Goal: Information Seeking & Learning: Check status

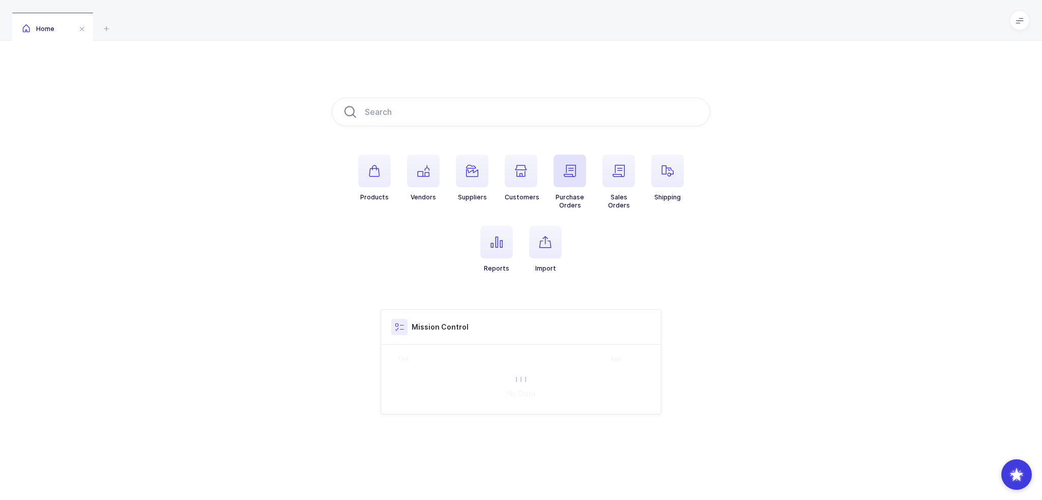
click at [572, 169] on icon "button" at bounding box center [570, 171] width 12 height 12
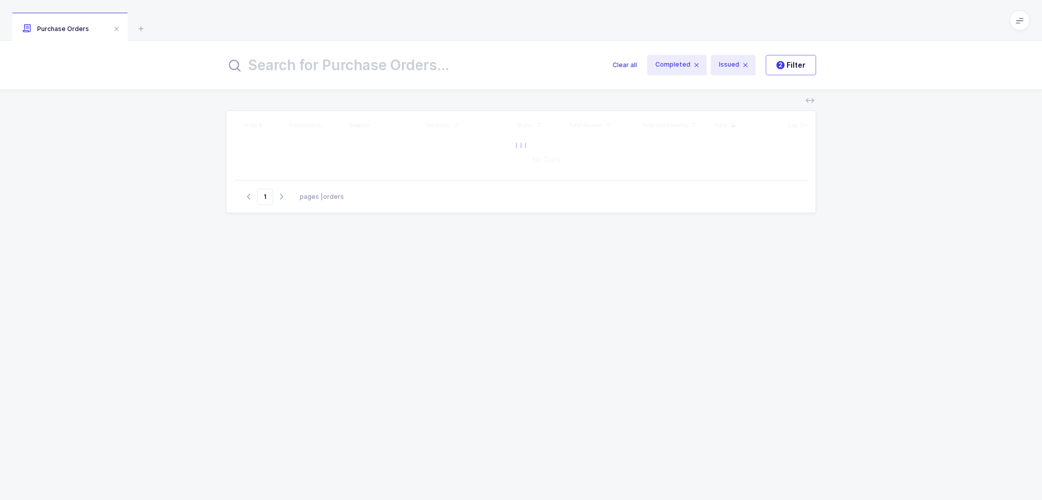
click at [423, 63] on input "text" at bounding box center [413, 65] width 375 height 24
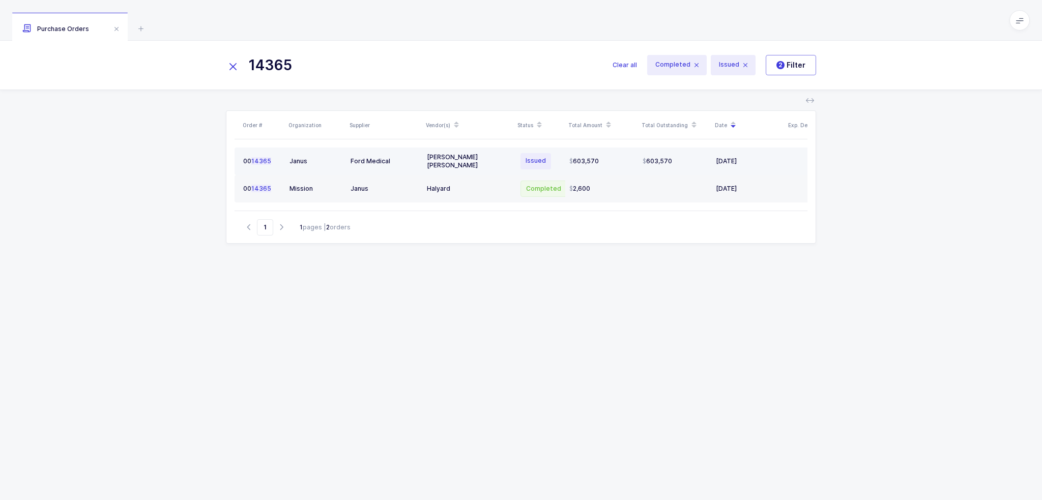
type input "14365"
click at [493, 160] on div "[PERSON_NAME] [PERSON_NAME]" at bounding box center [468, 161] width 83 height 16
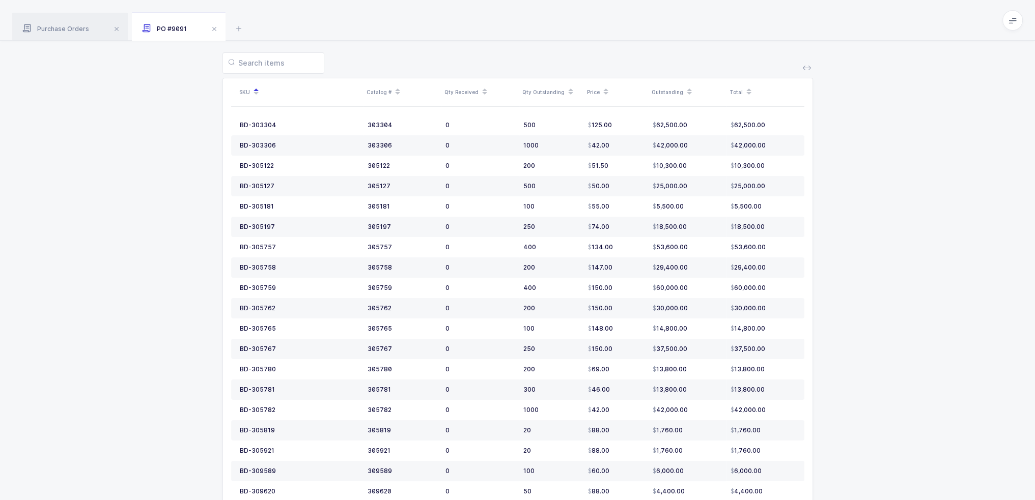
scroll to position [366, 0]
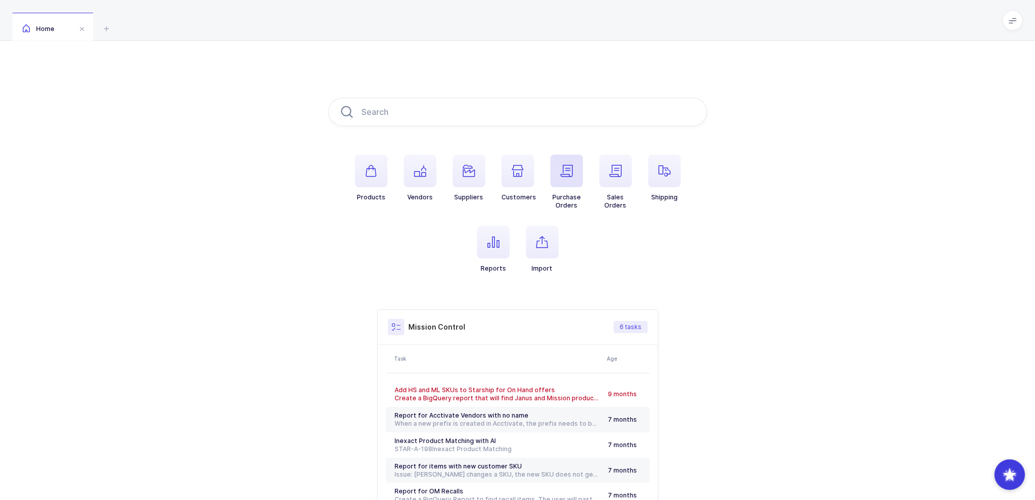
click at [572, 183] on span "button" at bounding box center [566, 171] width 33 height 33
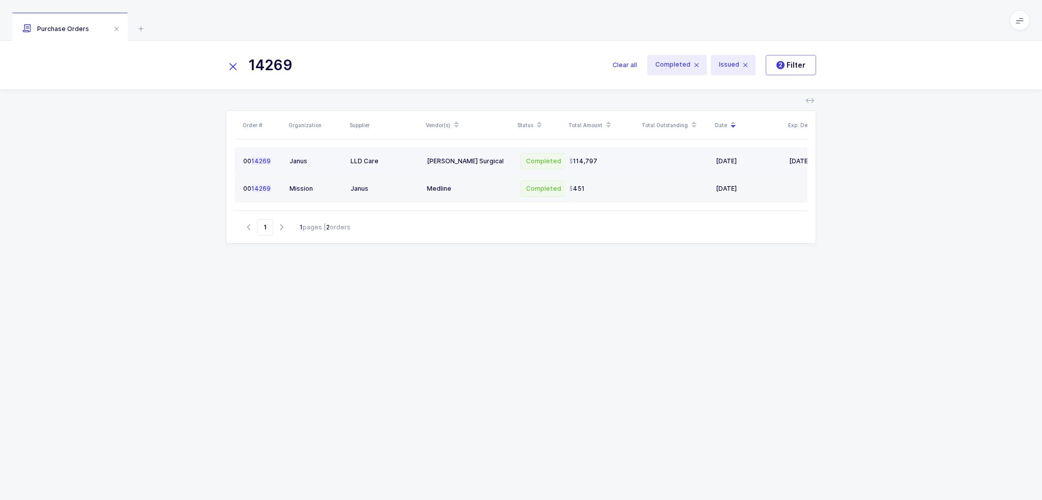
type input "14269"
click at [489, 167] on td "Cooper Surgical" at bounding box center [469, 161] width 92 height 27
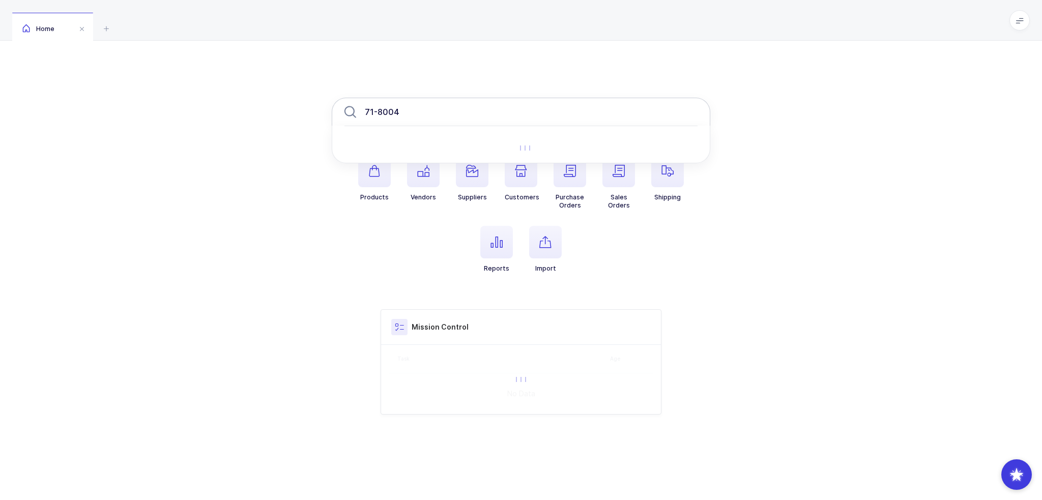
click at [458, 117] on input "71-8004" at bounding box center [521, 112] width 379 height 28
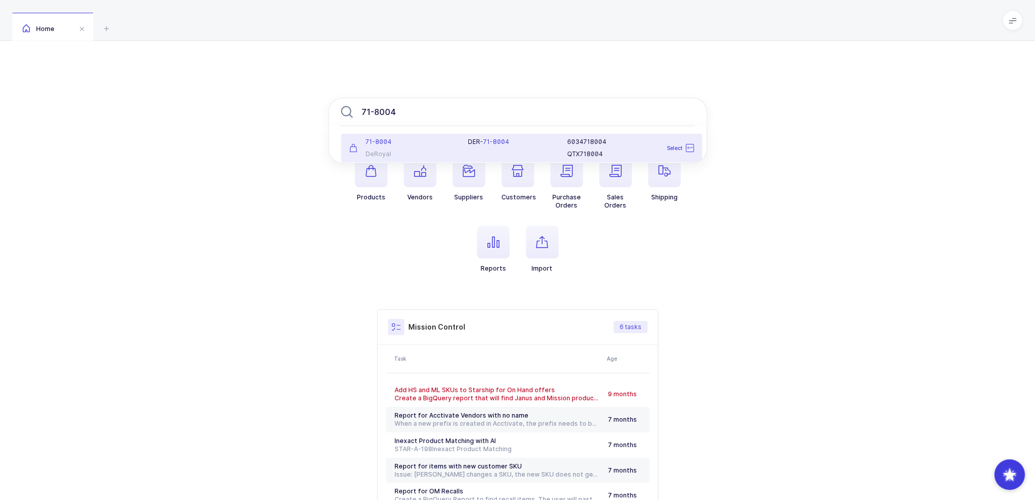
type input "71-8004"
click at [466, 138] on div "DER- 71-8004" at bounding box center [511, 148] width 99 height 20
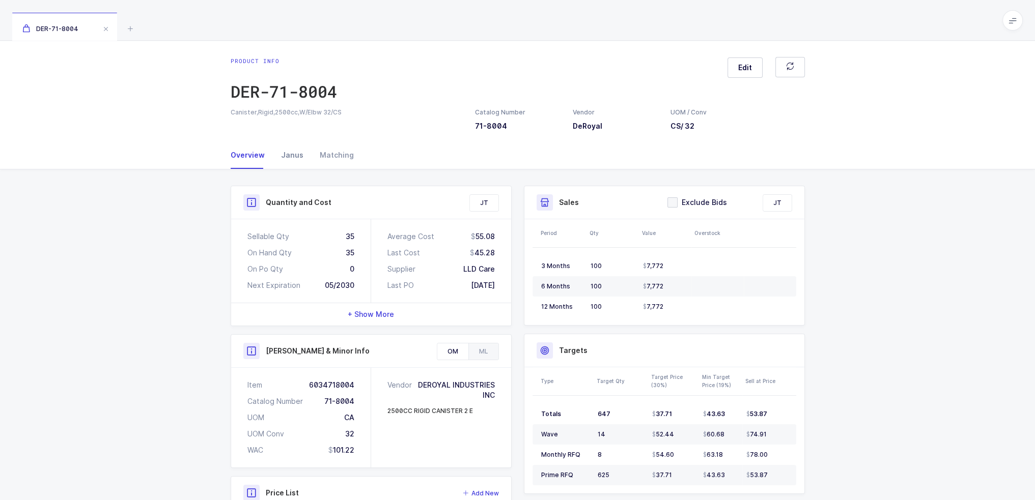
click at [289, 156] on div "Janus" at bounding box center [292, 154] width 39 height 27
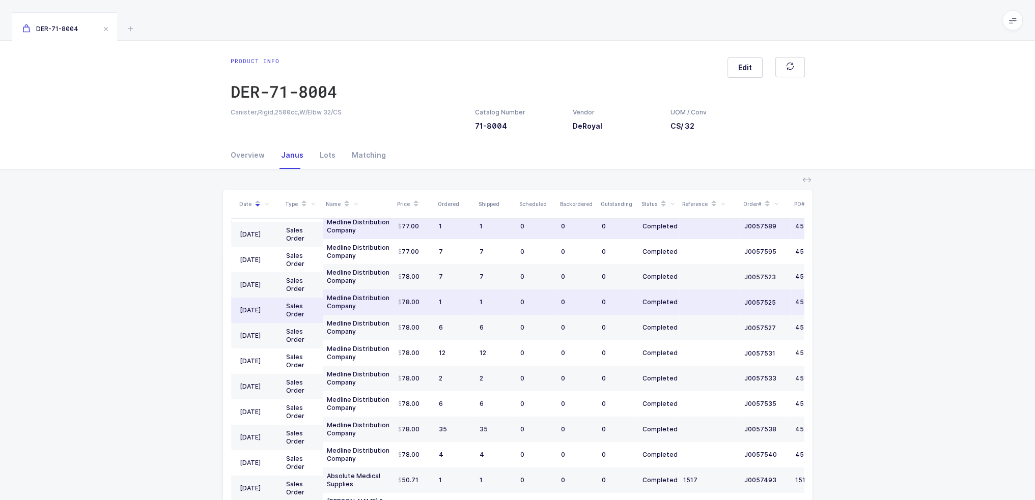
scroll to position [96, 0]
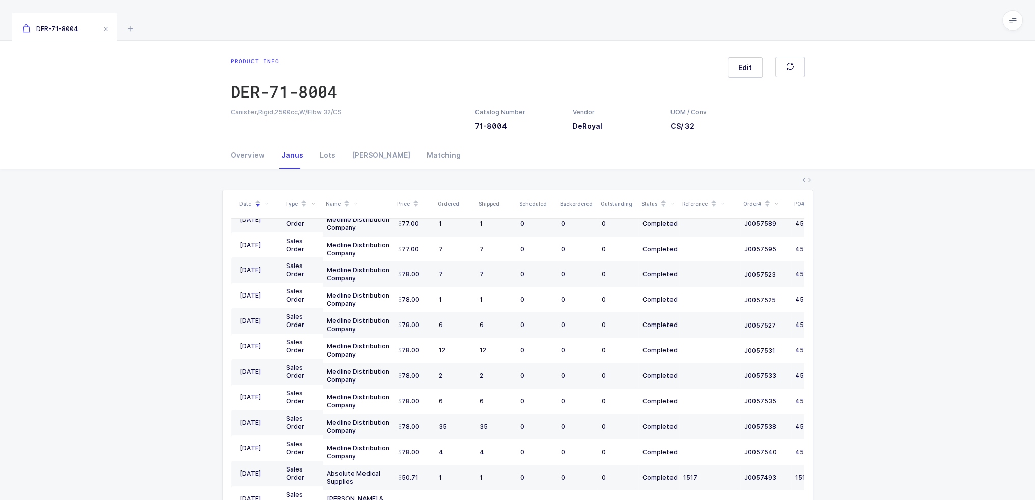
click at [311, 203] on icon at bounding box center [312, 204] width 5 height 5
click at [266, 227] on span "PO" at bounding box center [268, 229] width 14 height 10
click at [261, 225] on input "PO" at bounding box center [261, 225] width 0 height 0
click at [268, 262] on button "Confirm" at bounding box center [265, 264] width 29 height 8
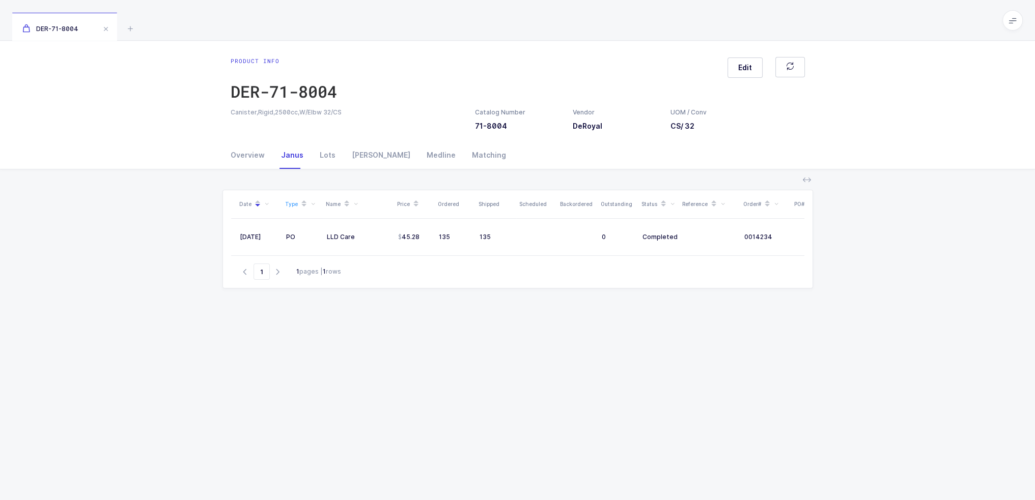
scroll to position [0, 68]
click at [127, 26] on icon at bounding box center [130, 28] width 12 height 12
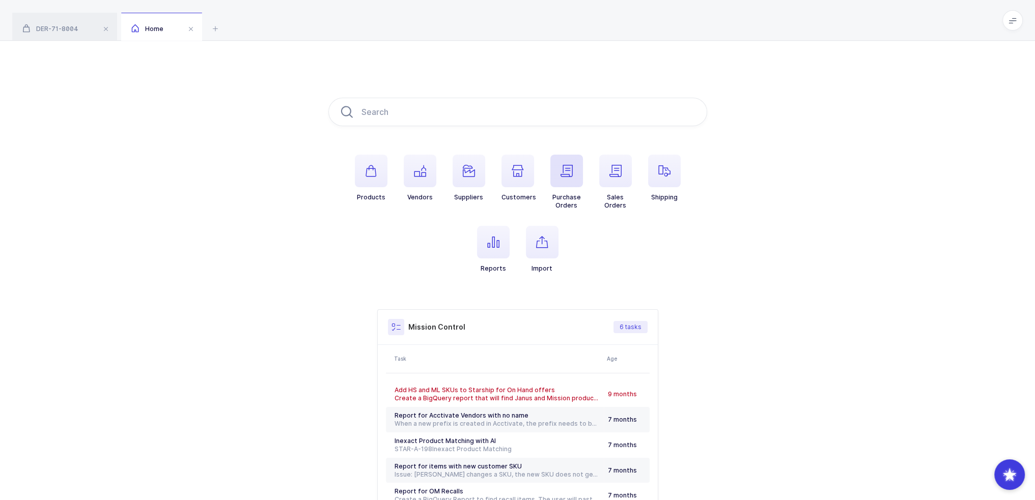
click at [570, 174] on icon "button" at bounding box center [566, 171] width 12 height 12
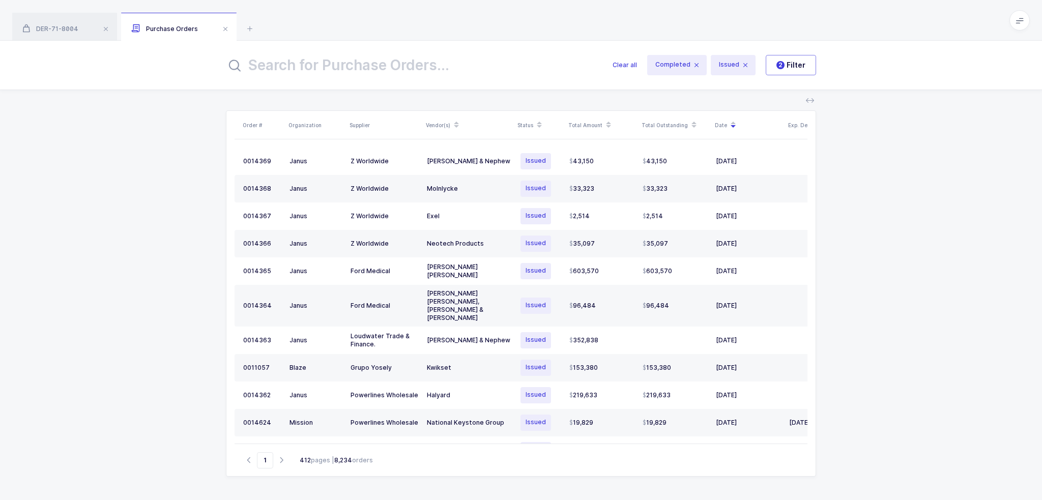
click at [446, 72] on input "text" at bounding box center [413, 65] width 375 height 24
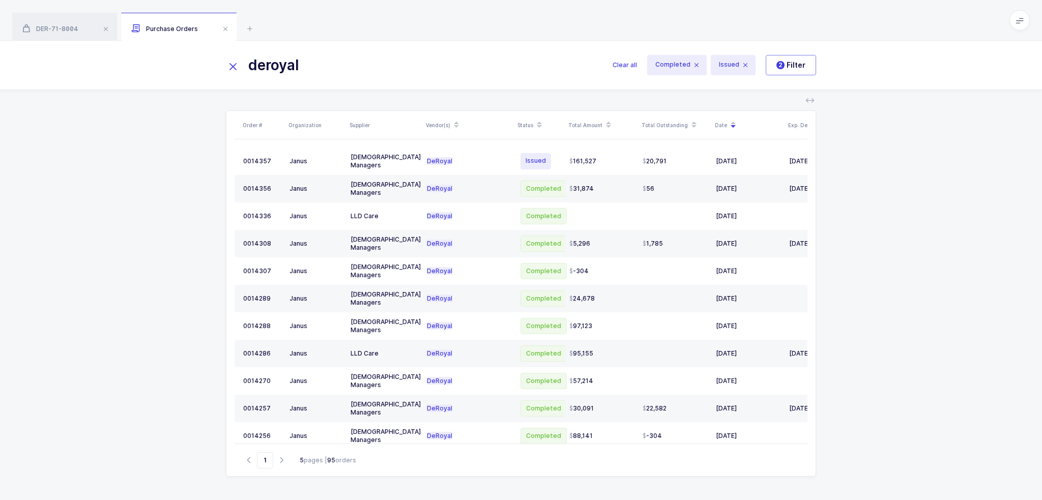
drag, startPoint x: 351, startPoint y: 63, endPoint x: 136, endPoint y: 61, distance: 214.7
click at [136, 61] on div "deroyal Clear all Completed Issued 2 Filter" at bounding box center [521, 65] width 1042 height 49
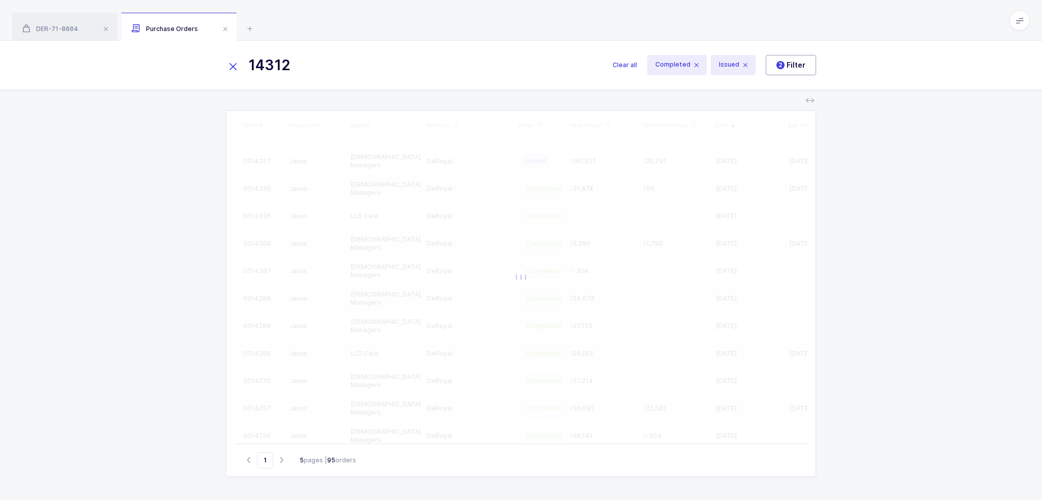
click at [794, 63] on span "2 Filter" at bounding box center [791, 65] width 29 height 10
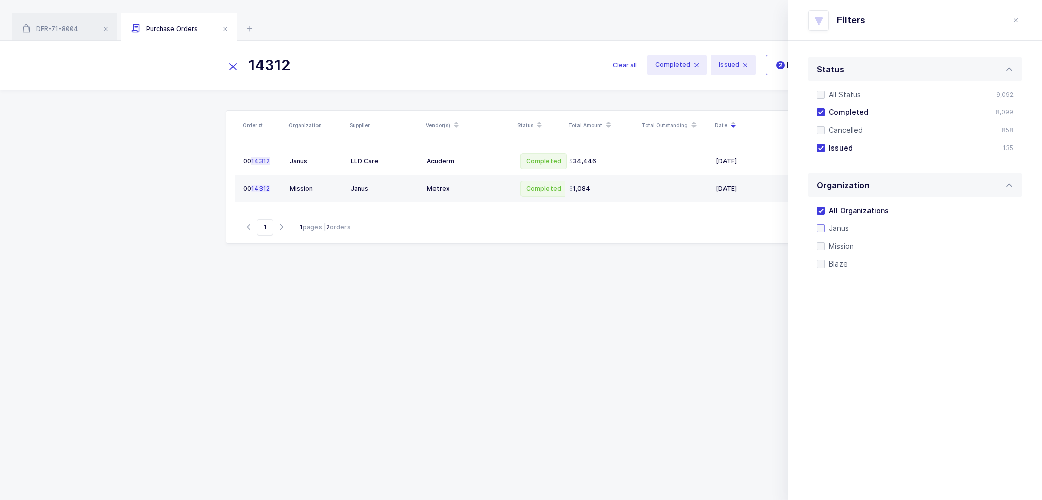
click at [830, 223] on span "Janus" at bounding box center [837, 228] width 24 height 10
click at [825, 224] on input "Janus" at bounding box center [825, 224] width 0 height 0
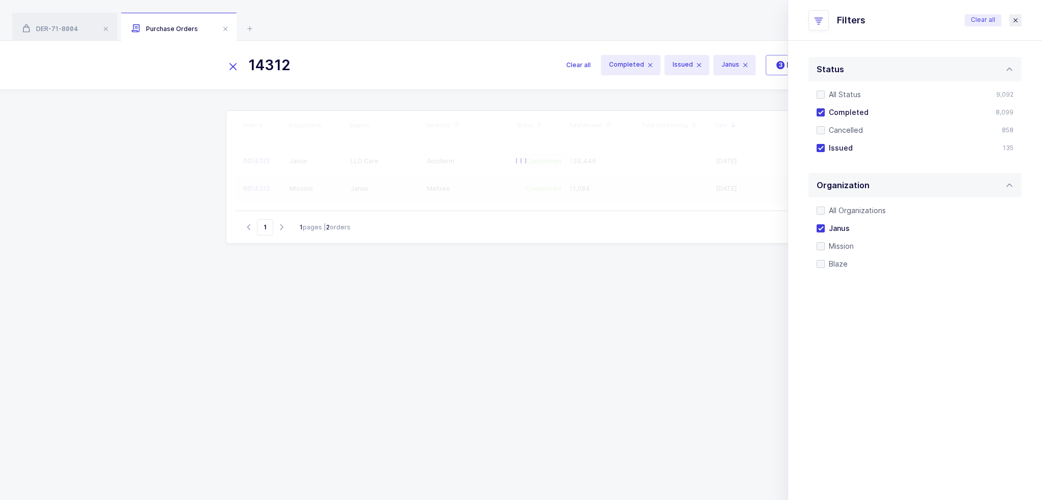
click at [1016, 20] on icon "close drawer" at bounding box center [1016, 20] width 8 height 8
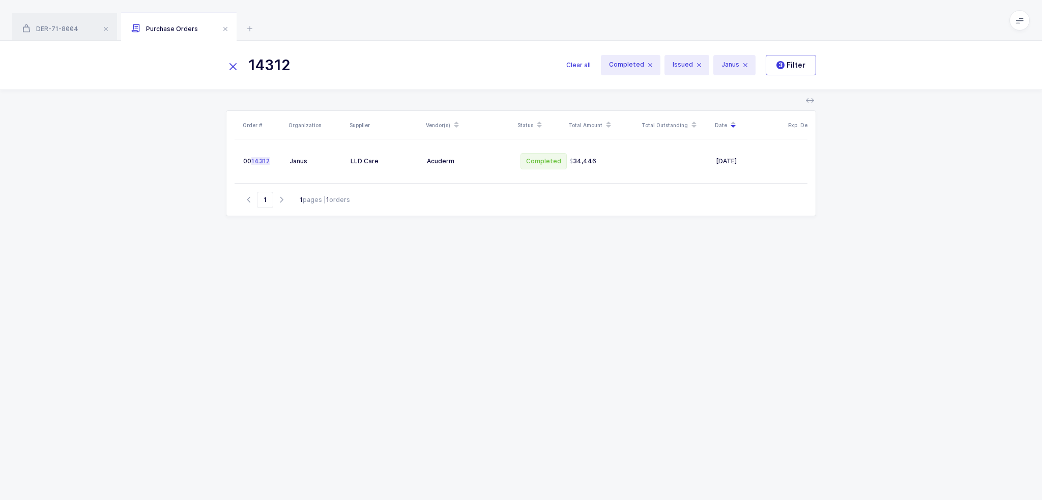
drag, startPoint x: 337, startPoint y: 59, endPoint x: 121, endPoint y: 59, distance: 216.3
click at [121, 60] on div "14312 Clear all Completed Issued Janus 3 Filter" at bounding box center [521, 65] width 1042 height 49
drag, startPoint x: 311, startPoint y: 68, endPoint x: 274, endPoint y: 63, distance: 37.6
click at [274, 63] on input "14252" at bounding box center [390, 65] width 328 height 24
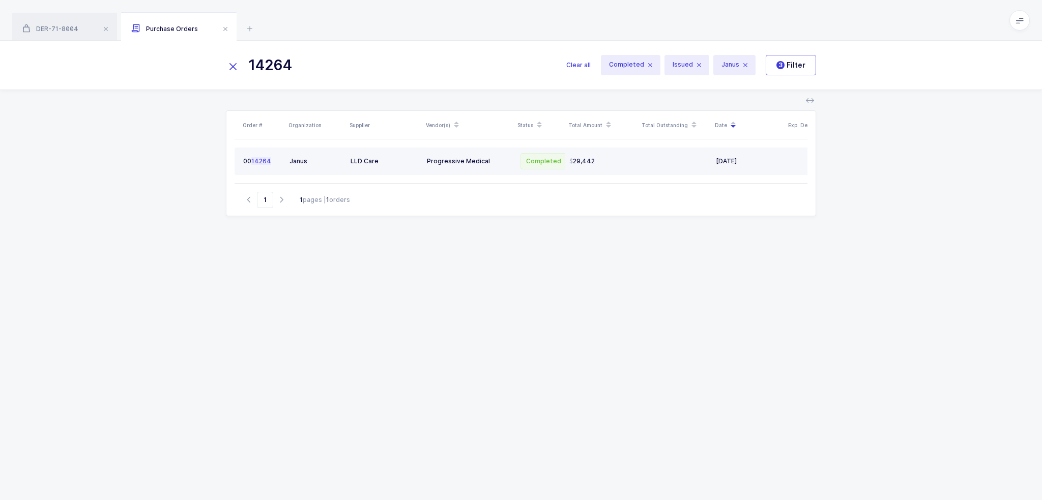
drag, startPoint x: 566, startPoint y: 158, endPoint x: 599, endPoint y: 154, distance: 33.8
click at [599, 154] on td "29,442" at bounding box center [601, 161] width 73 height 27
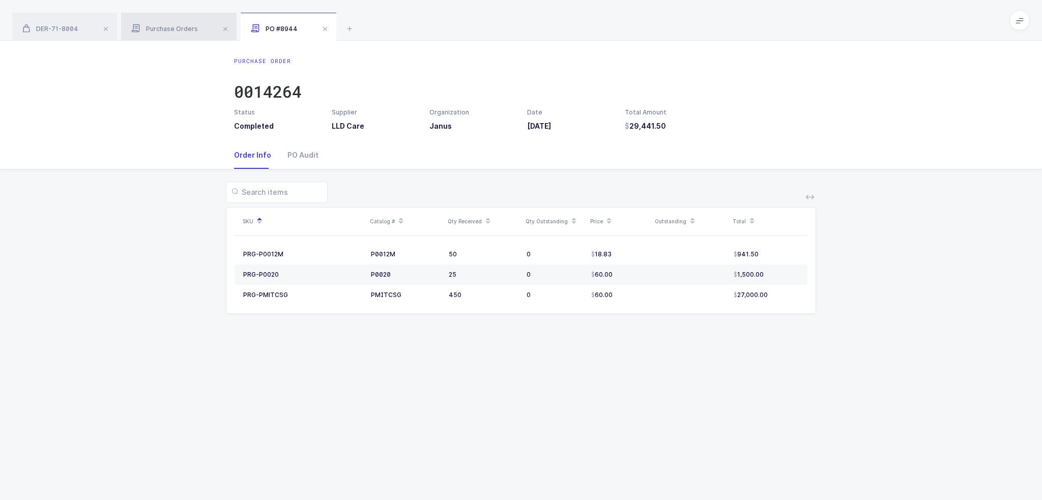
click at [164, 27] on span "Purchase Orders" at bounding box center [164, 29] width 67 height 8
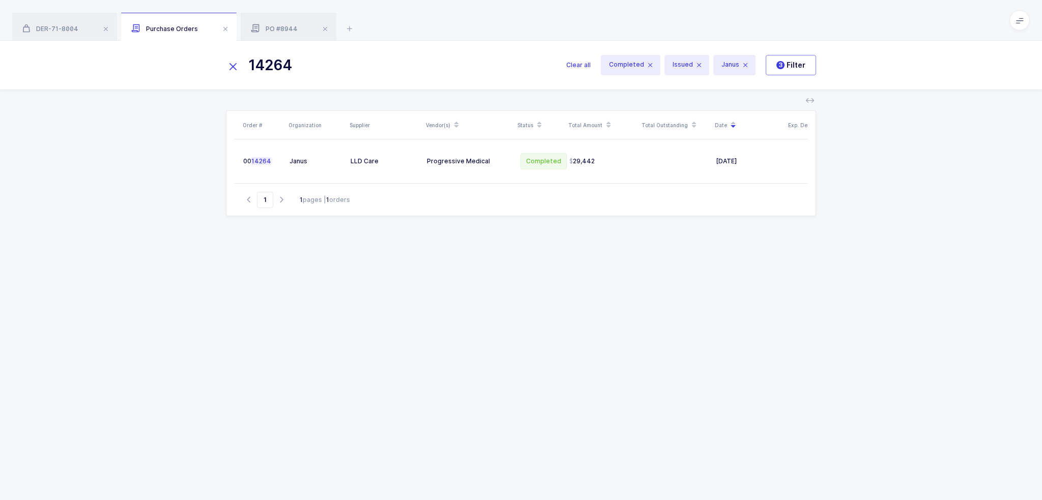
drag, startPoint x: 354, startPoint y: 67, endPoint x: 215, endPoint y: 69, distance: 138.4
click at [215, 69] on div "14264 Clear all Completed Issued Janus 3 Filter" at bounding box center [521, 65] width 1042 height 49
drag, startPoint x: 329, startPoint y: 66, endPoint x: 147, endPoint y: 63, distance: 182.7
click at [149, 63] on div "14175 Clear all Completed Issued Janus 3 Filter" at bounding box center [521, 65] width 1042 height 49
drag, startPoint x: 343, startPoint y: 73, endPoint x: 124, endPoint y: 56, distance: 220.0
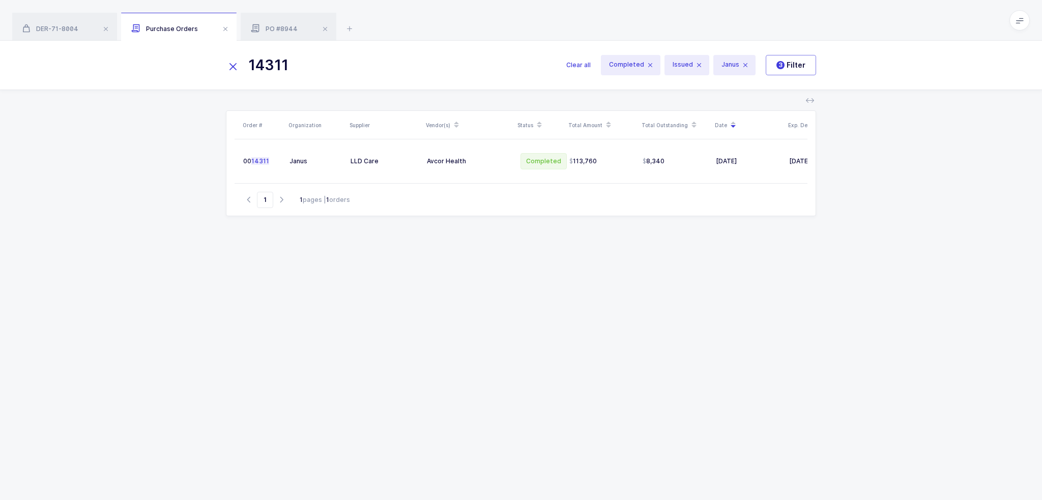
click at [124, 56] on div "14311 Clear all Completed Issued Janus 3 Filter" at bounding box center [521, 65] width 1042 height 49
drag, startPoint x: 314, startPoint y: 65, endPoint x: 147, endPoint y: 69, distance: 168.0
click at [147, 69] on div "14309 Clear all Completed Issued Janus 3 Filter" at bounding box center [521, 65] width 1042 height 49
drag, startPoint x: 341, startPoint y: 68, endPoint x: 193, endPoint y: 64, distance: 148.1
click at [194, 64] on div "14321 Clear all Completed Issued Janus 3 Filter" at bounding box center [521, 65] width 1042 height 49
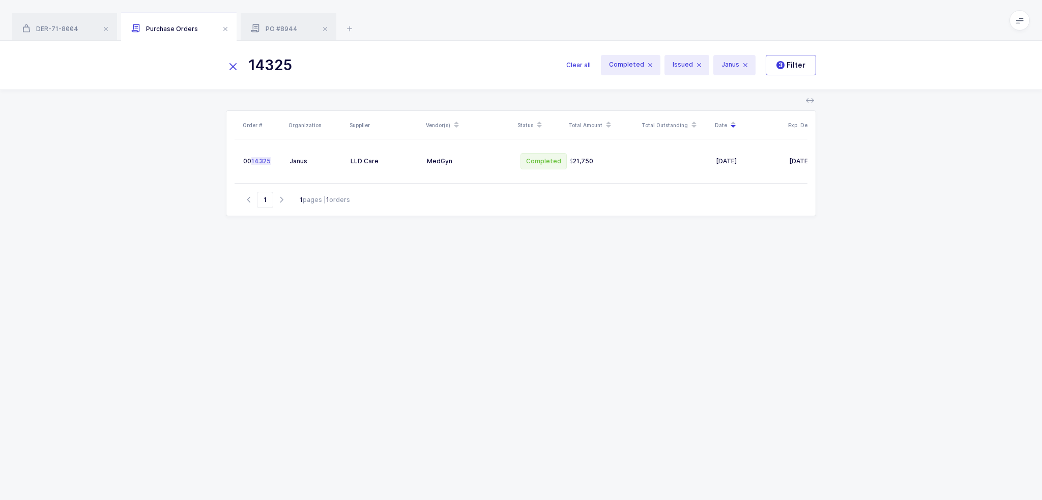
drag, startPoint x: 359, startPoint y: 60, endPoint x: 275, endPoint y: 72, distance: 84.3
click at [275, 72] on input "14325" at bounding box center [390, 65] width 328 height 24
drag, startPoint x: 387, startPoint y: 63, endPoint x: 286, endPoint y: 64, distance: 100.3
click at [286, 64] on input "14333" at bounding box center [390, 65] width 328 height 24
drag, startPoint x: 334, startPoint y: 77, endPoint x: 276, endPoint y: 70, distance: 58.4
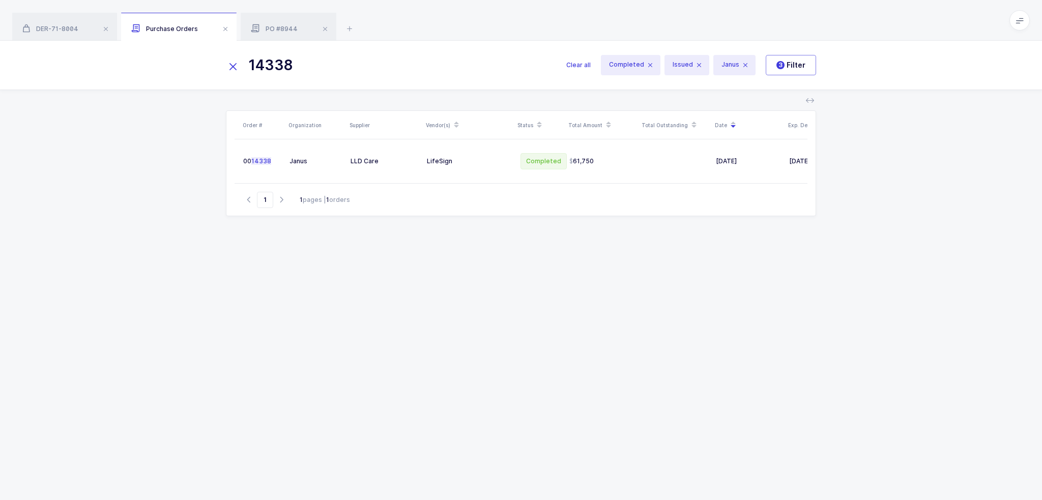
click at [276, 70] on input "14338" at bounding box center [390, 65] width 328 height 24
drag, startPoint x: 354, startPoint y: 65, endPoint x: 288, endPoint y: 70, distance: 66.3
click at [288, 70] on input "14341" at bounding box center [390, 65] width 328 height 24
drag, startPoint x: 320, startPoint y: 74, endPoint x: 275, endPoint y: 72, distance: 45.3
click at [275, 72] on input "14340" at bounding box center [390, 65] width 328 height 24
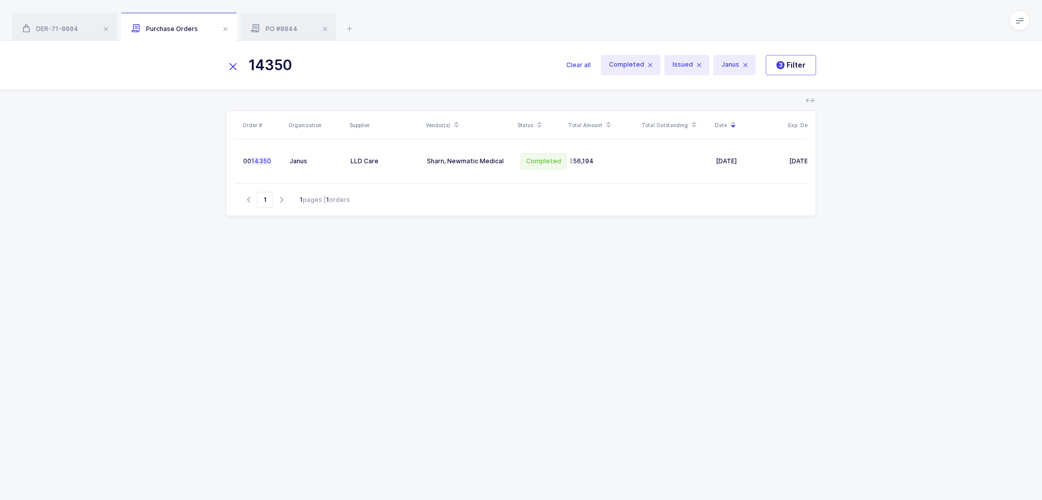
drag, startPoint x: 367, startPoint y: 67, endPoint x: 275, endPoint y: 69, distance: 92.6
click at [275, 69] on input "14350" at bounding box center [390, 65] width 328 height 24
drag, startPoint x: 315, startPoint y: 72, endPoint x: 204, endPoint y: 70, distance: 110.9
click at [204, 70] on div "14328 Clear all Completed Issued Janus 3 Filter" at bounding box center [521, 65] width 1042 height 49
drag, startPoint x: 344, startPoint y: 65, endPoint x: 272, endPoint y: 67, distance: 72.3
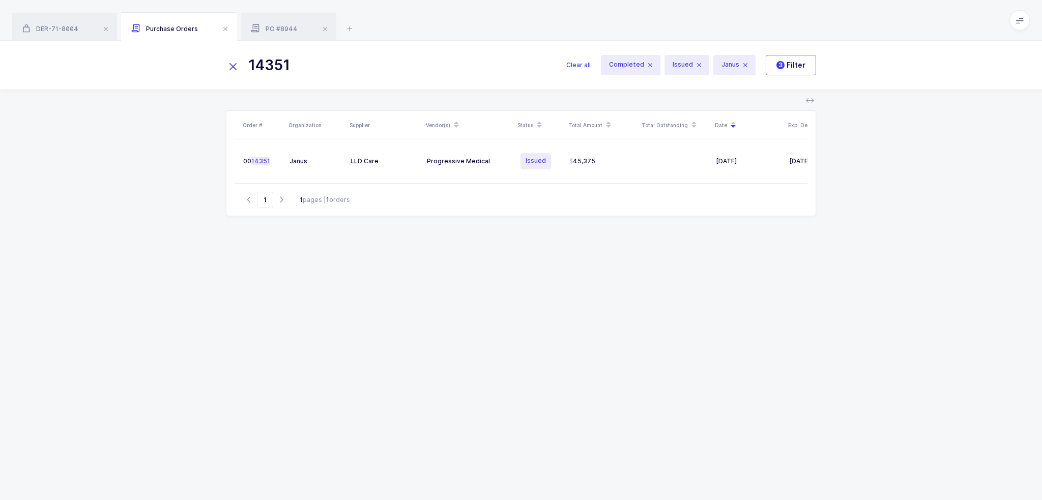
click at [272, 67] on input "14351" at bounding box center [390, 65] width 328 height 24
drag, startPoint x: 326, startPoint y: 65, endPoint x: 209, endPoint y: 68, distance: 117.1
click at [209, 68] on div "14360 Clear all Completed Issued Janus 3 Filter" at bounding box center [521, 65] width 1042 height 49
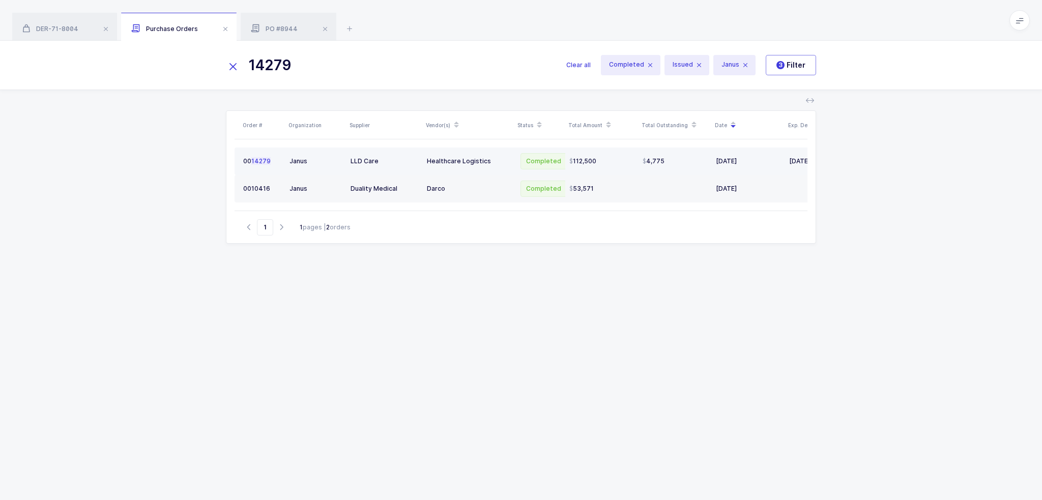
type input "14279"
click at [463, 162] on div "Healthcare Logistics" at bounding box center [468, 161] width 83 height 8
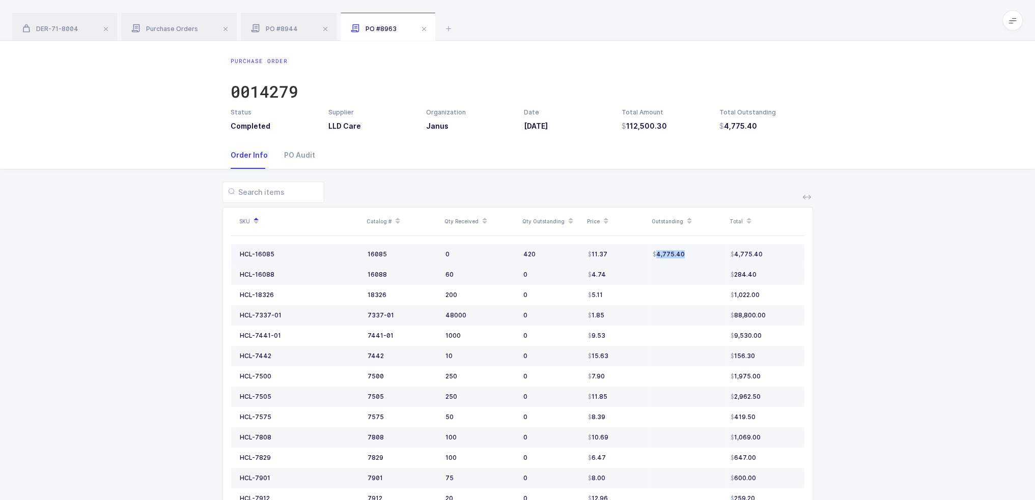
drag, startPoint x: 649, startPoint y: 252, endPoint x: 704, endPoint y: 249, distance: 55.0
click at [704, 249] on td "4,775.40" at bounding box center [687, 254] width 78 height 20
click at [703, 249] on td "4,775.40" at bounding box center [687, 254] width 78 height 20
drag, startPoint x: 705, startPoint y: 255, endPoint x: 689, endPoint y: 256, distance: 16.3
click at [689, 256] on div "4,775.40" at bounding box center [687, 254] width 70 height 8
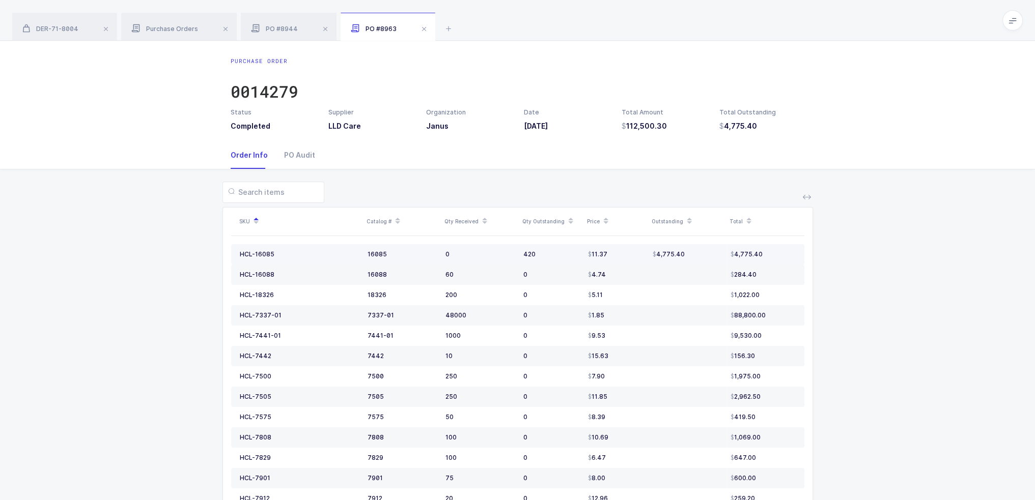
drag, startPoint x: 690, startPoint y: 256, endPoint x: 710, endPoint y: 256, distance: 20.4
click at [710, 256] on div "4,775.40" at bounding box center [687, 254] width 70 height 8
drag, startPoint x: 730, startPoint y: 208, endPoint x: 749, endPoint y: 27, distance: 182.2
click at [749, 27] on div "DER-71-8004 Purchase Orders PO #8944 PO #8963 Product info DER-71-8004 Edit Can…" at bounding box center [517, 271] width 1035 height 542
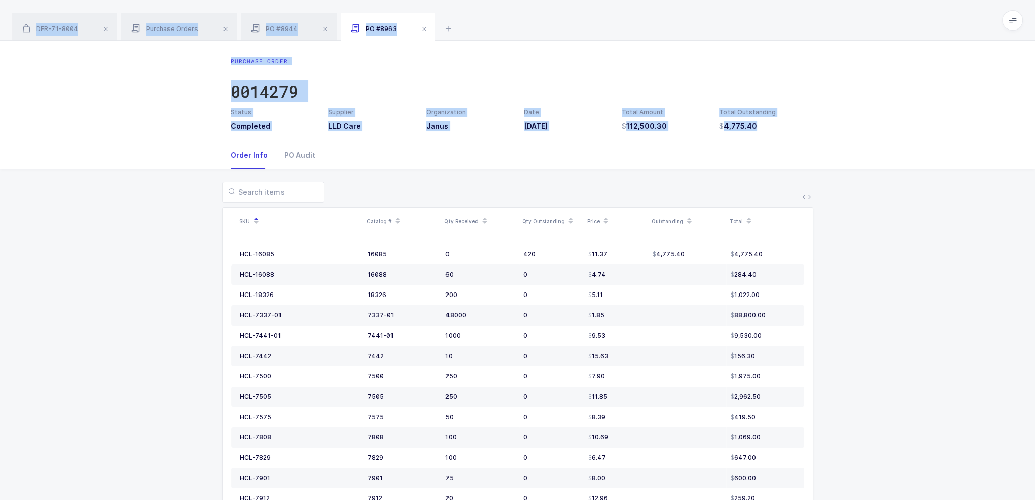
drag, startPoint x: 749, startPoint y: 36, endPoint x: 802, endPoint y: 157, distance: 131.9
click at [802, 157] on div "DER-71-8004 Purchase Orders PO #8944 PO #8963 Product info DER-71-8004 Edit Can…" at bounding box center [517, 271] width 1035 height 542
click at [802, 157] on div "Order Info PO Audit" at bounding box center [518, 154] width 574 height 27
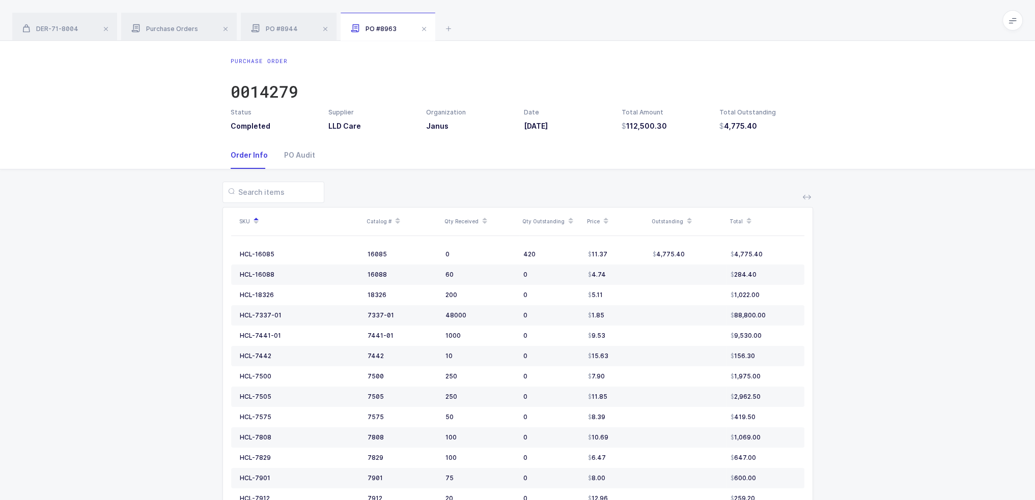
drag, startPoint x: 800, startPoint y: 147, endPoint x: 802, endPoint y: 137, distance: 10.0
click at [802, 137] on div "Purchase Order 0014279 Status Completed Supplier LLD Care Organization Janus Da…" at bounding box center [517, 291] width 1035 height 501
click at [802, 137] on div "Purchase Order 0014279 Status Completed Supplier LLD Care Organization Janus Da…" at bounding box center [517, 91] width 1035 height 101
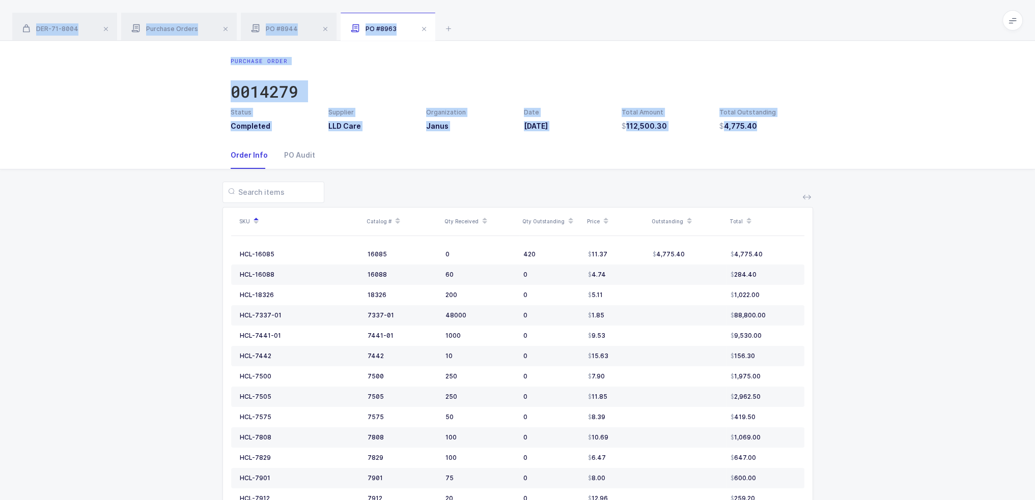
drag, startPoint x: 716, startPoint y: 23, endPoint x: 796, endPoint y: 168, distance: 166.0
click at [796, 168] on div "DER-71-8004 Purchase Orders PO #8944 PO #8963 Product info DER-71-8004 Edit Can…" at bounding box center [517, 271] width 1035 height 542
click at [796, 163] on div "Order Info PO Audit" at bounding box center [518, 154] width 574 height 27
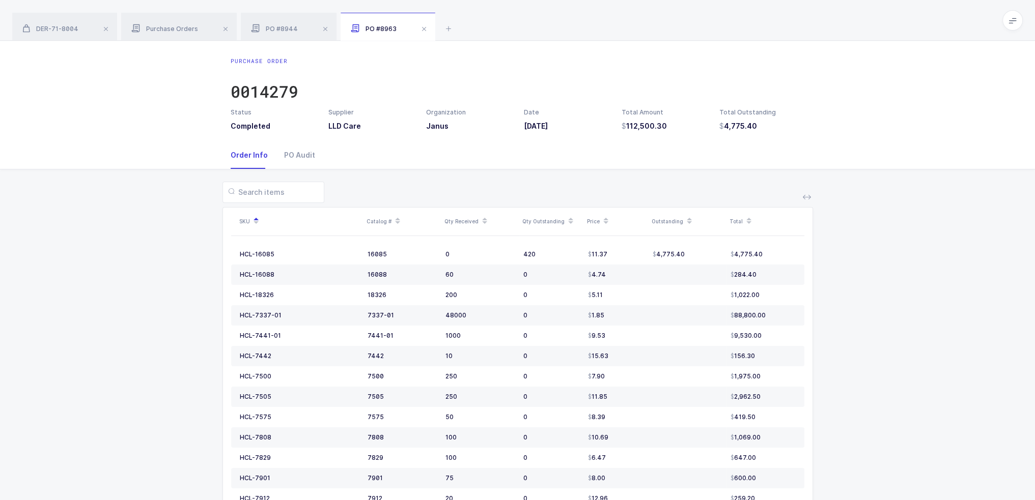
drag, startPoint x: 797, startPoint y: 158, endPoint x: 799, endPoint y: 128, distance: 30.6
click at [799, 128] on div "Purchase Order 0014279 Status Completed Supplier LLD Care Organization Janus Da…" at bounding box center [517, 291] width 1035 height 501
click at [799, 128] on h3 "4,775.40" at bounding box center [761, 126] width 85 height 10
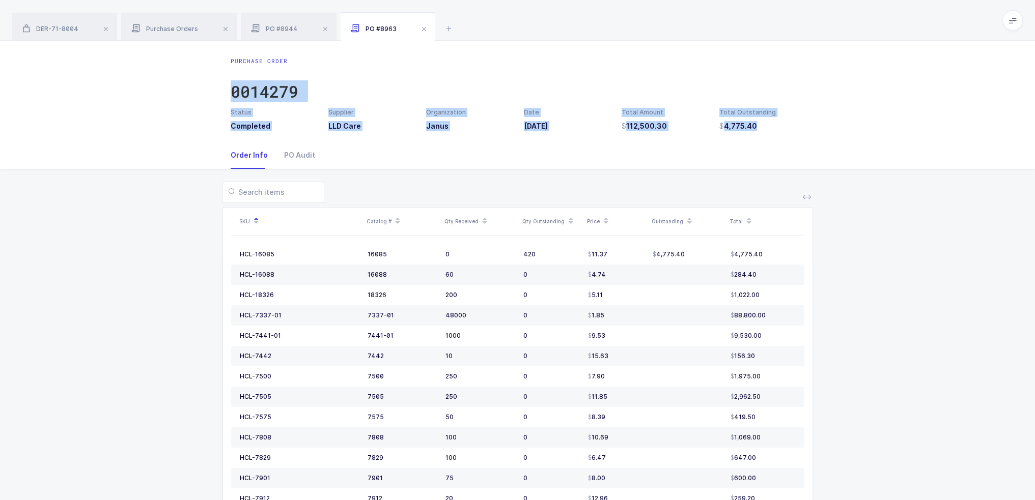
drag, startPoint x: 789, startPoint y: 137, endPoint x: 786, endPoint y: 46, distance: 90.6
click at [786, 46] on div "Purchase Order 0014279 Status Completed Supplier LLD Care Organization Janus Da…" at bounding box center [517, 91] width 1035 height 101
drag, startPoint x: 786, startPoint y: 34, endPoint x: 788, endPoint y: 131, distance: 96.7
click at [788, 131] on div "DER-71-8004 Purchase Orders PO #8944 PO #8963 Product info DER-71-8004 Edit Can…" at bounding box center [517, 271] width 1035 height 542
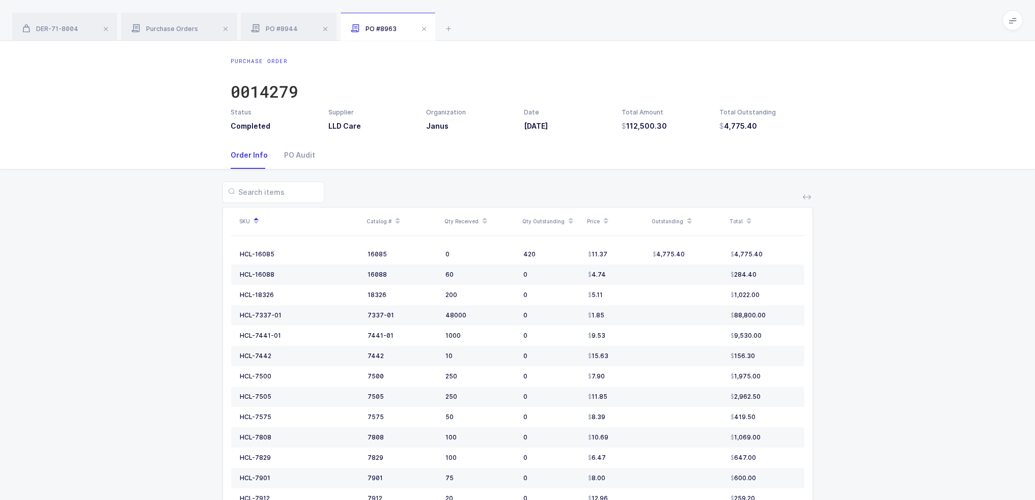
click at [788, 131] on h3 "4,775.40" at bounding box center [761, 126] width 85 height 10
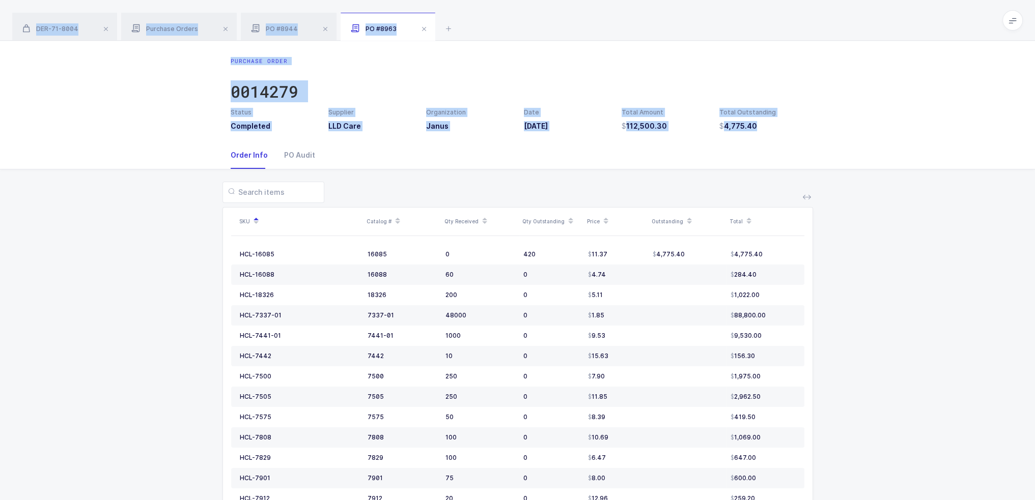
drag, startPoint x: 786, startPoint y: 142, endPoint x: 776, endPoint y: 30, distance: 112.9
click at [776, 30] on div "DER-71-8004 Purchase Orders PO #8944 PO #8963 Product info DER-71-8004 Edit Can…" at bounding box center [517, 271] width 1035 height 542
click at [776, 30] on div "DER-71-8004 Purchase Orders PO #8944 PO #8963" at bounding box center [517, 20] width 1035 height 41
drag, startPoint x: 776, startPoint y: 30, endPoint x: 707, endPoint y: 196, distance: 180.3
click at [707, 196] on div "DER-71-8004 Purchase Orders PO #8944 PO #8963 Product info DER-71-8004 Edit Can…" at bounding box center [517, 271] width 1035 height 542
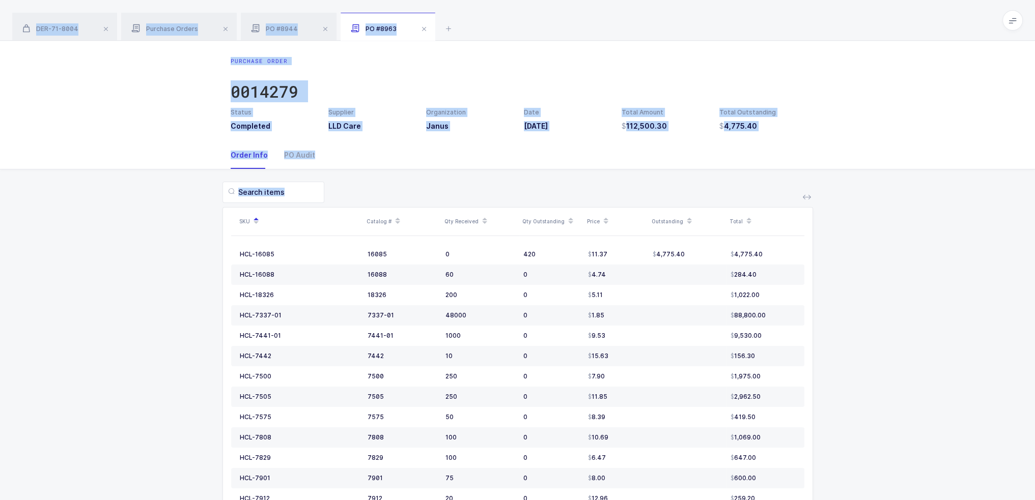
click at [707, 196] on div at bounding box center [517, 192] width 590 height 21
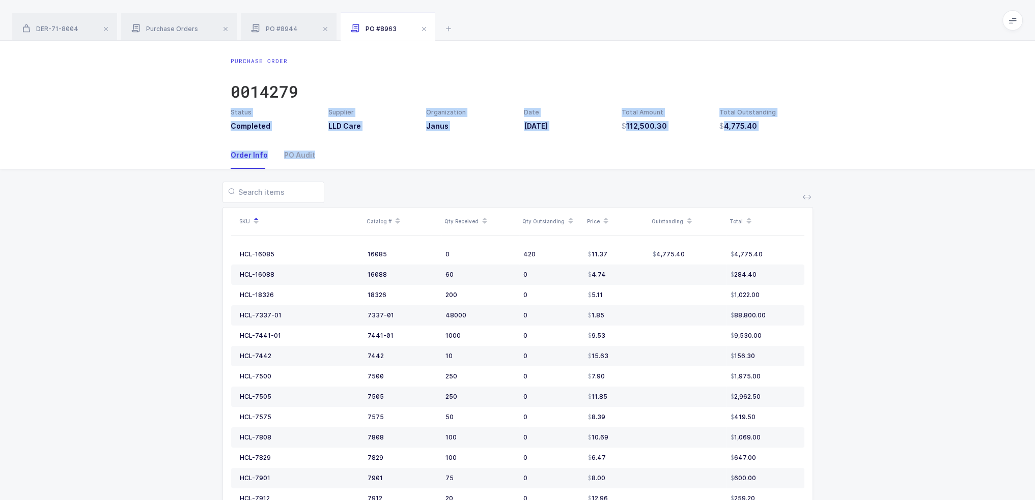
drag, startPoint x: 702, startPoint y: 199, endPoint x: 690, endPoint y: 90, distance: 110.1
click at [690, 90] on div "Purchase Order 0014279 Status Completed Supplier LLD Care Organization Janus Da…" at bounding box center [517, 291] width 1035 height 501
click at [690, 90] on div "Purchase Order 0014279" at bounding box center [518, 82] width 574 height 51
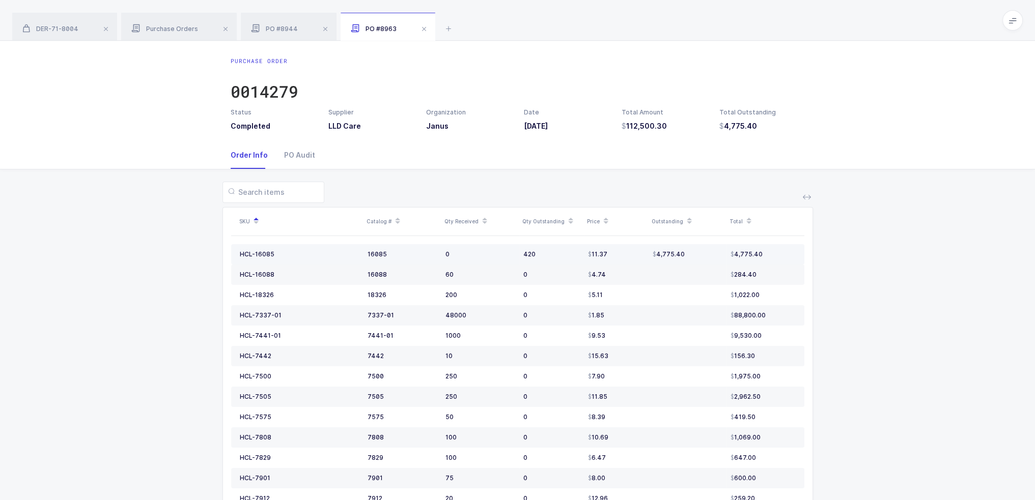
click at [699, 253] on div "4,775.40" at bounding box center [687, 254] width 70 height 8
drag, startPoint x: 777, startPoint y: 142, endPoint x: 771, endPoint y: 126, distance: 16.6
click at [771, 126] on div "Purchase Order 0014279 Status Completed Supplier LLD Care Organization Janus Da…" at bounding box center [517, 291] width 1035 height 501
drag, startPoint x: 694, startPoint y: 255, endPoint x: 696, endPoint y: 250, distance: 6.0
click at [696, 250] on div "4,775.40" at bounding box center [687, 254] width 70 height 8
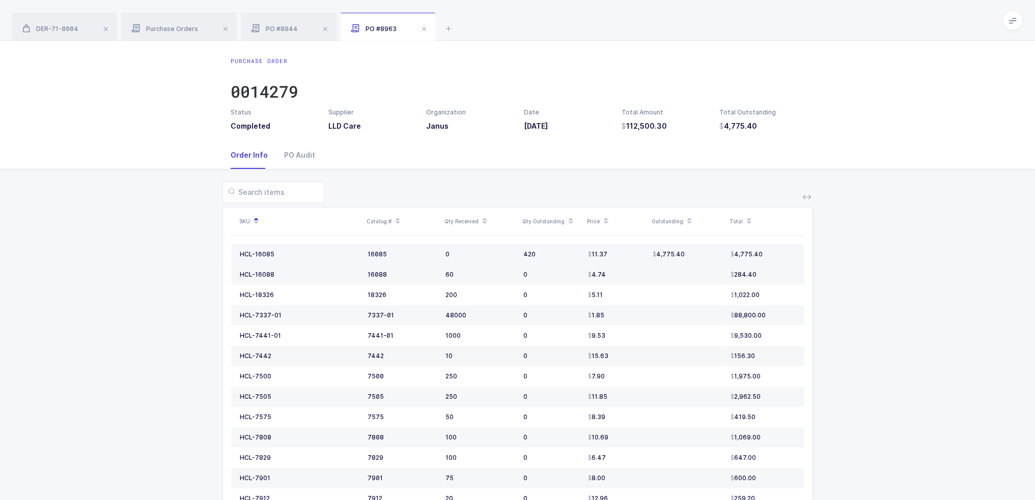
drag, startPoint x: 709, startPoint y: 257, endPoint x: 695, endPoint y: 256, distance: 14.3
click at [695, 256] on div "4,775.40" at bounding box center [687, 254] width 70 height 8
click at [767, 316] on div "88,800.00" at bounding box center [762, 315] width 65 height 8
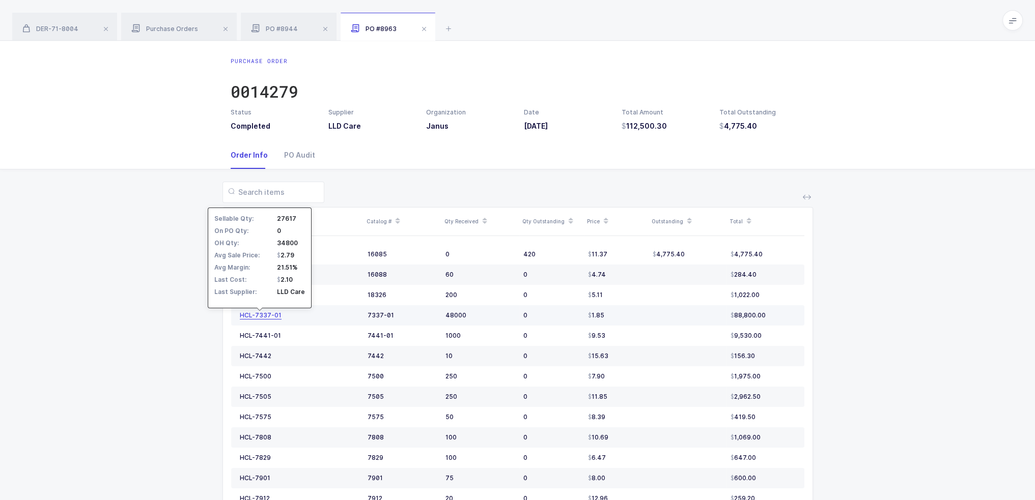
click at [250, 317] on div "HCL-7337-01" at bounding box center [261, 315] width 42 height 8
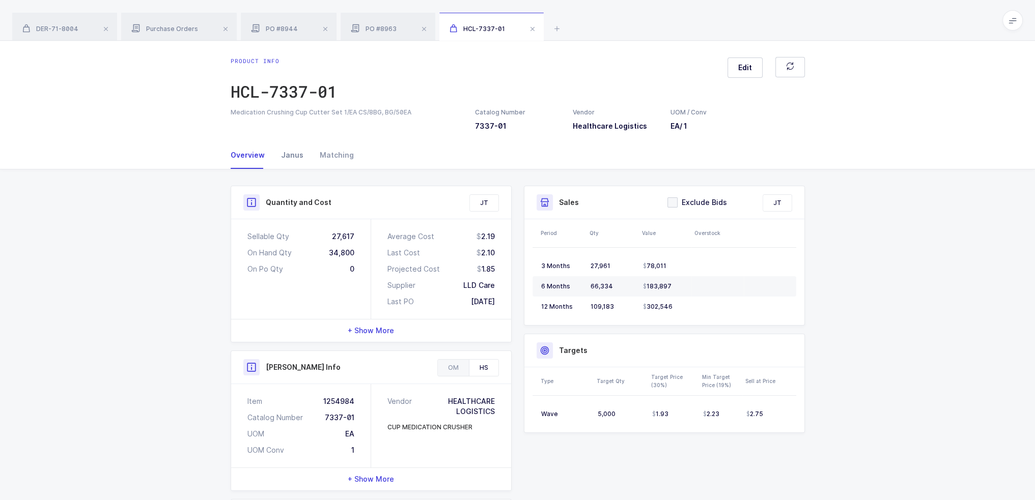
click at [284, 148] on div "Janus" at bounding box center [292, 154] width 39 height 27
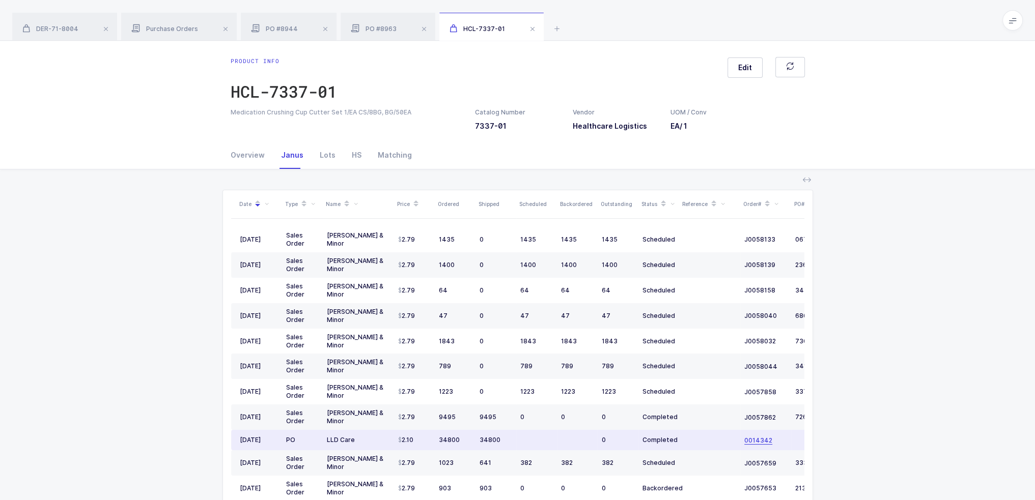
click at [759, 437] on span "0014342" at bounding box center [758, 441] width 28 height 8
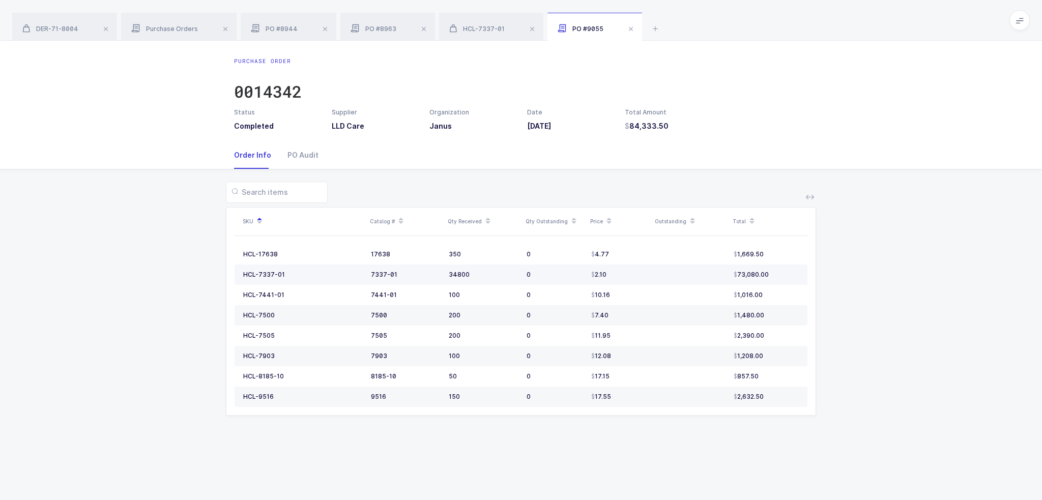
drag, startPoint x: 783, startPoint y: 275, endPoint x: 769, endPoint y: 274, distance: 13.8
click at [769, 274] on div "73,080.00" at bounding box center [766, 275] width 65 height 8
click at [654, 25] on icon at bounding box center [655, 28] width 12 height 12
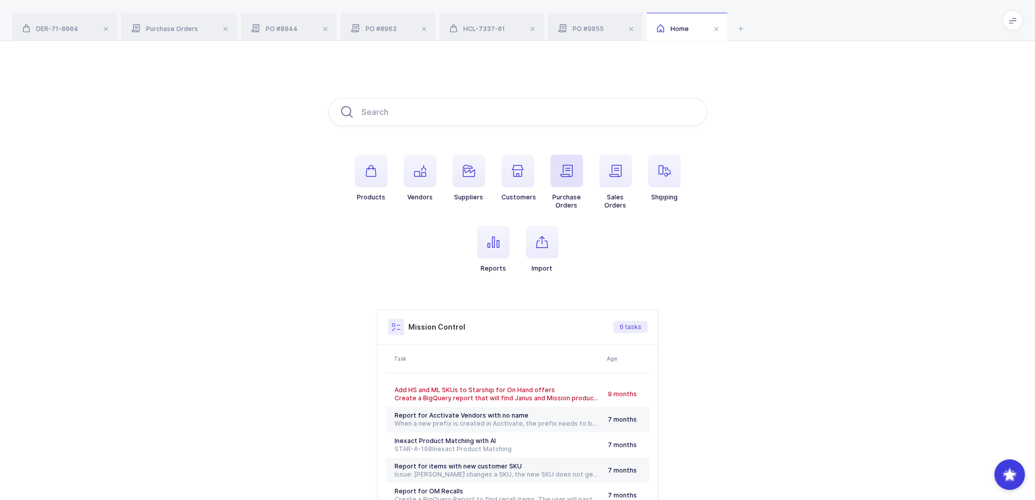
click at [566, 174] on icon "button" at bounding box center [566, 171] width 12 height 12
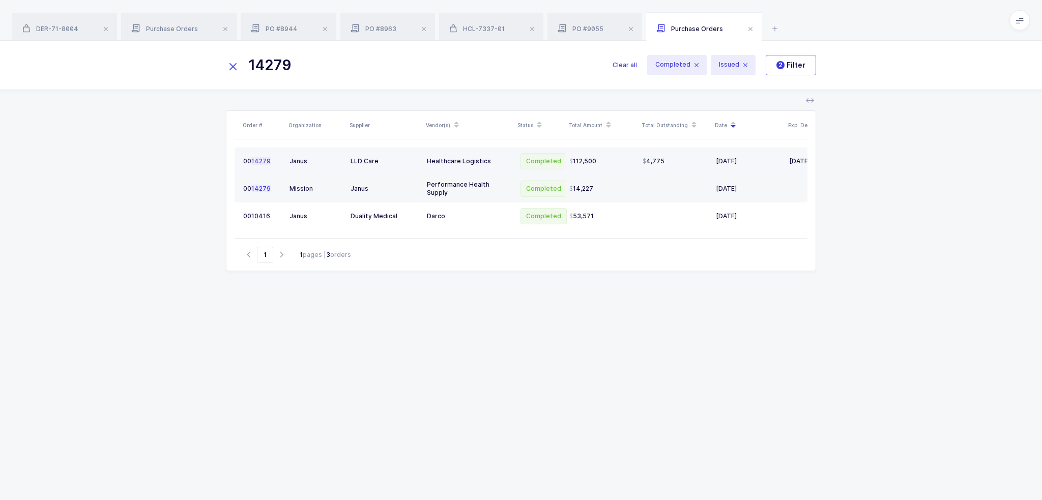
click at [478, 164] on div "Healthcare Logistics" at bounding box center [468, 161] width 83 height 8
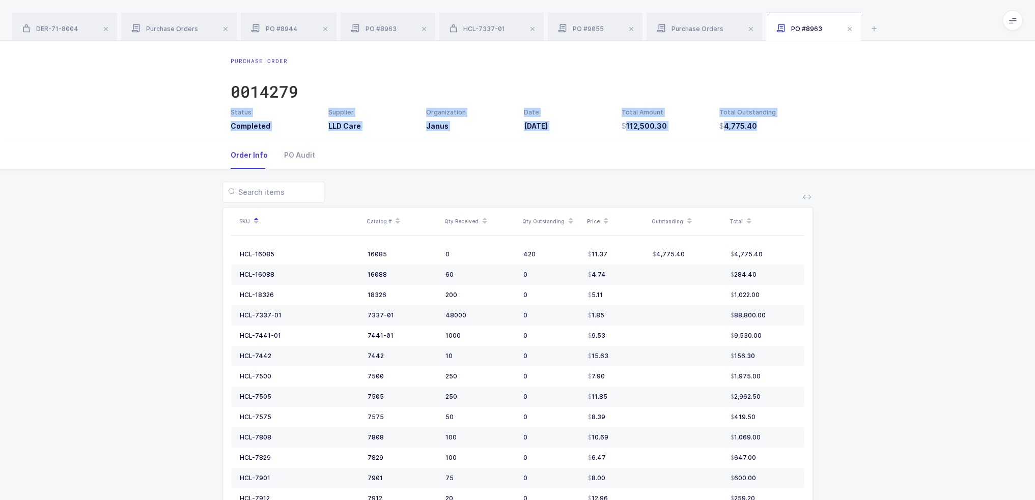
drag, startPoint x: 704, startPoint y: 81, endPoint x: 733, endPoint y: 148, distance: 73.2
click at [733, 148] on div "Purchase Order 0014279 Status Completed Supplier LLD Care Organization Janus Da…" at bounding box center [517, 291] width 1035 height 501
click at [733, 148] on div "Order Info PO Audit" at bounding box center [518, 154] width 574 height 27
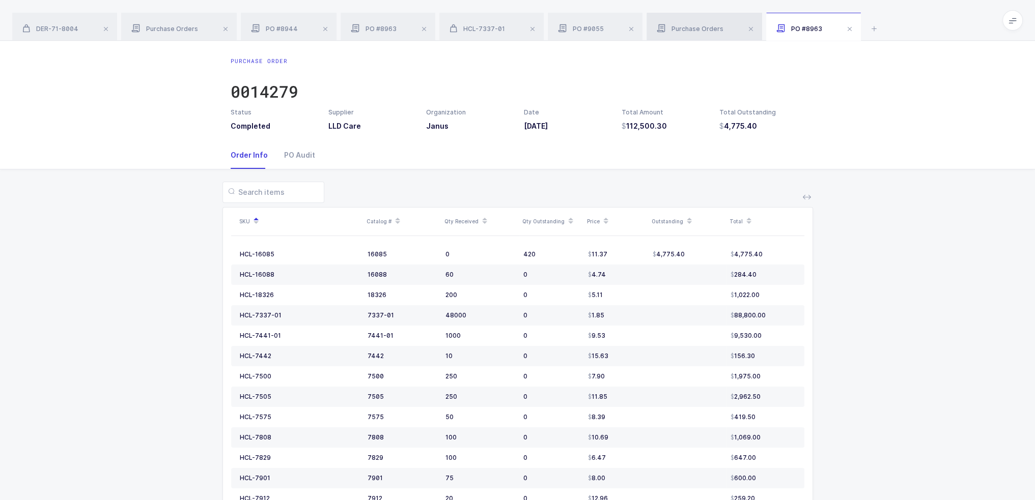
click at [695, 20] on div "Purchase Orders" at bounding box center [704, 27] width 116 height 28
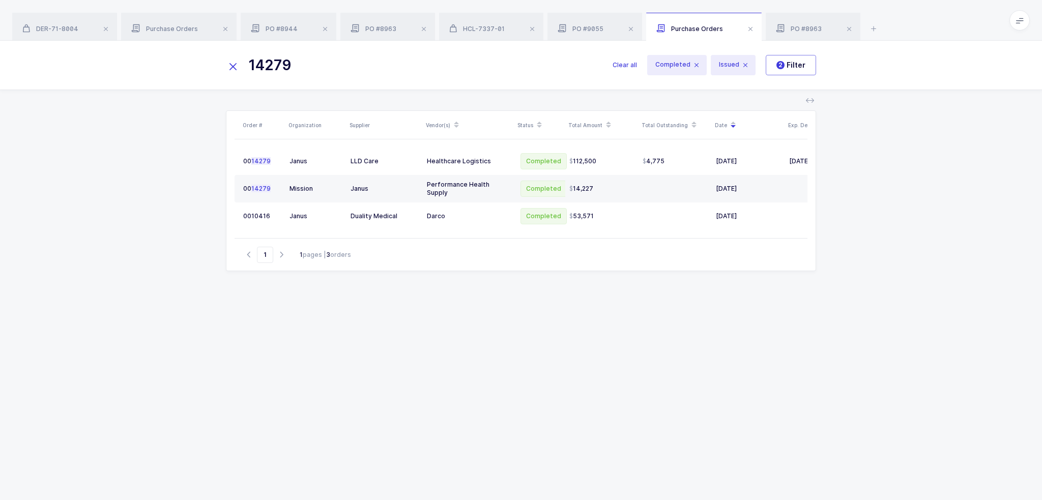
drag, startPoint x: 393, startPoint y: 76, endPoint x: 197, endPoint y: 73, distance: 195.9
click at [197, 73] on div "14279 Clear all Completed Issued 2 Filter" at bounding box center [521, 65] width 1042 height 49
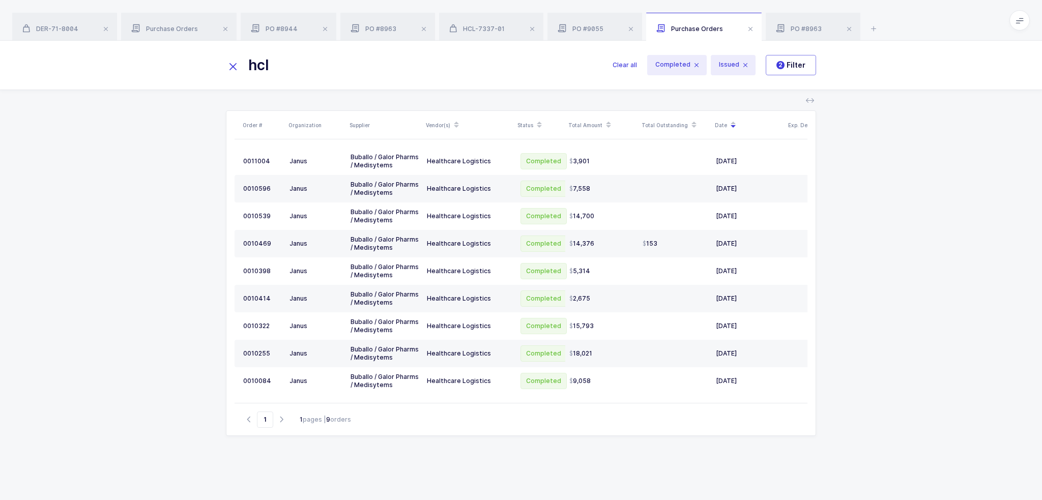
drag, startPoint x: 316, startPoint y: 66, endPoint x: 237, endPoint y: 63, distance: 79.4
click at [237, 63] on div "hcl" at bounding box center [419, 65] width 387 height 24
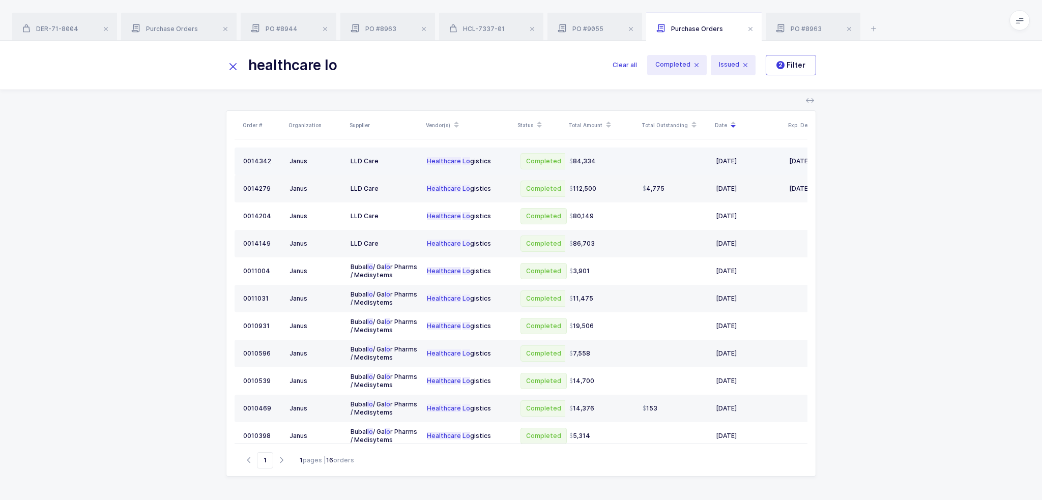
click at [624, 158] on div "84,334" at bounding box center [601, 161] width 65 height 8
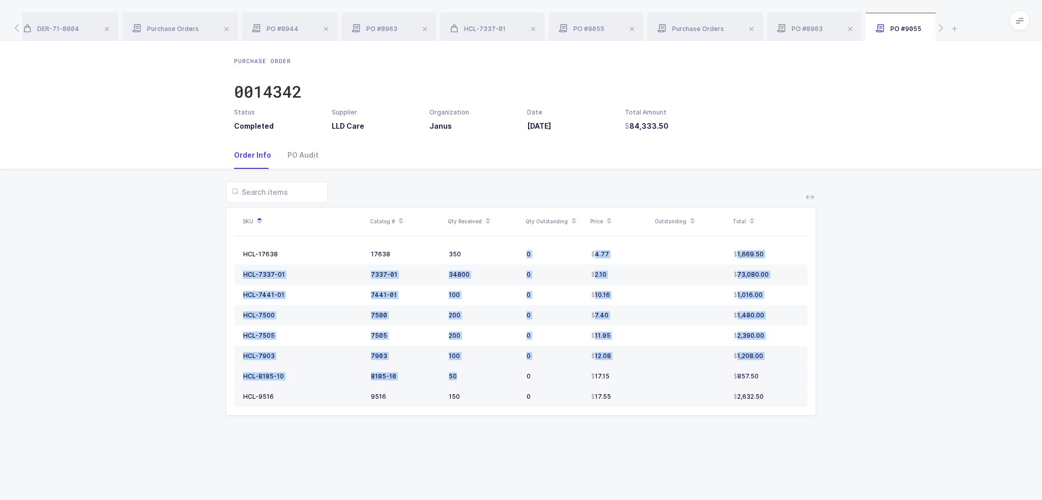
drag, startPoint x: 444, startPoint y: 252, endPoint x: 487, endPoint y: 379, distance: 133.7
click at [487, 379] on tbody "HCL-17638 17638 350 0 4.77 1,669.50 HCL-7337-01 7337-01 34800 0 2.10 73,080.00 …" at bounding box center [521, 325] width 573 height 163
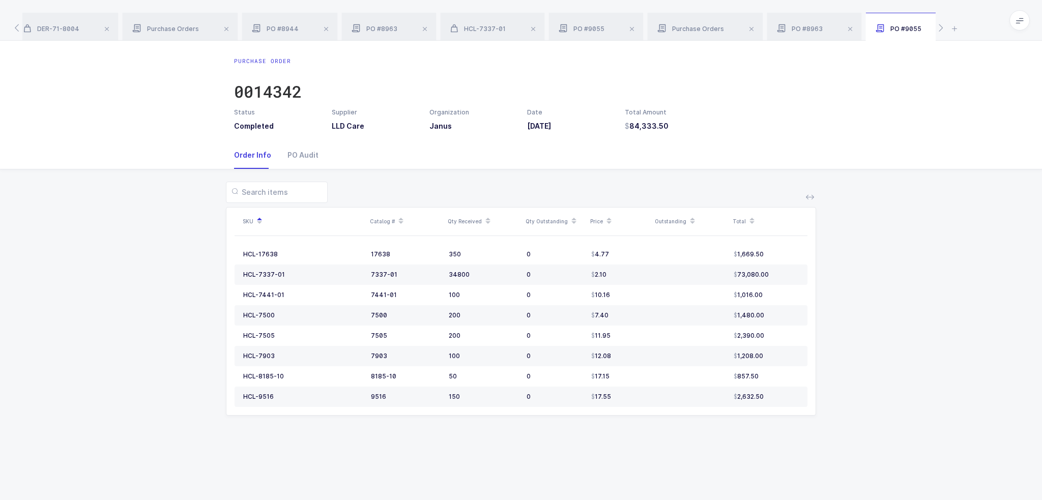
click at [531, 443] on div "Purchase Order 0014342 Status Completed Supplier LLD Care Organization Janus Da…" at bounding box center [521, 270] width 1042 height 459
drag, startPoint x: 563, startPoint y: 423, endPoint x: 574, endPoint y: 429, distance: 12.3
click at [574, 429] on div "Purchase Order 0014342 Status Completed Supplier LLD Care Organization Janus Da…" at bounding box center [521, 270] width 1042 height 459
click at [792, 407] on table "HCL-17638 17638 350 0 4.77 1,669.50 HCL-7337-01 7337-01 34800 0 2.10 73,080.00 …" at bounding box center [521, 325] width 573 height 179
click at [691, 24] on div "Purchase Orders" at bounding box center [705, 27] width 116 height 28
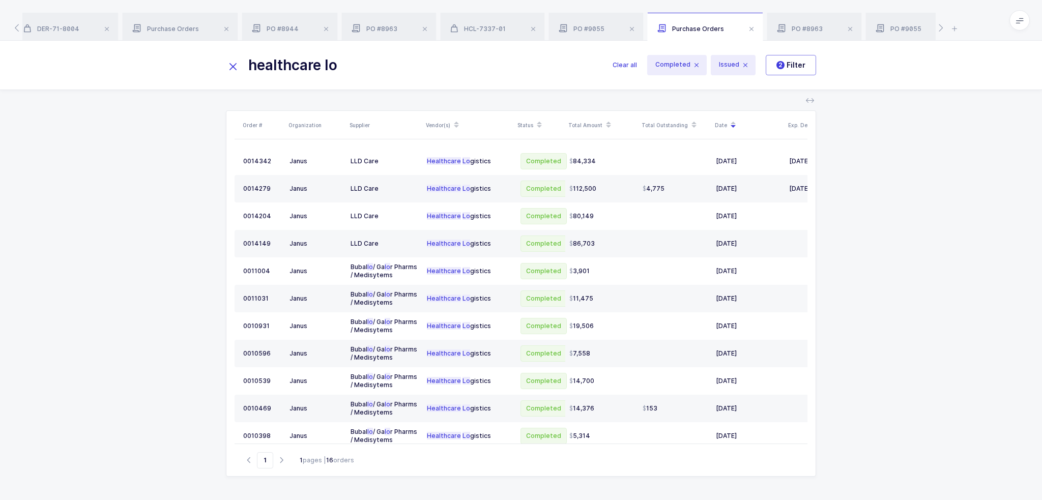
click at [323, 53] on input "healthcare lo" at bounding box center [413, 65] width 375 height 24
drag, startPoint x: 393, startPoint y: 71, endPoint x: 193, endPoint y: 67, distance: 200.0
click at [200, 67] on div "healthcare lo Clear all Completed Issued 2 Filter" at bounding box center [521, 65] width 1042 height 49
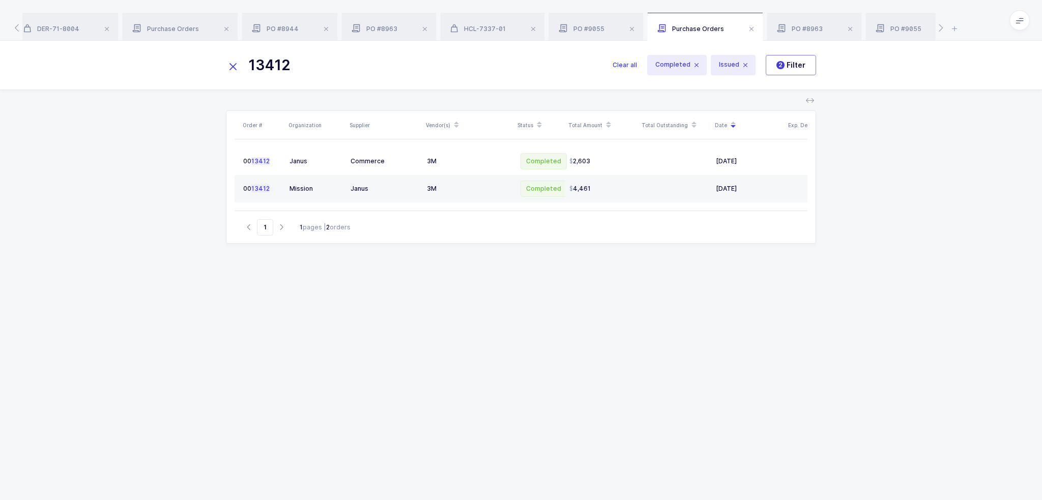
drag, startPoint x: 295, startPoint y: 67, endPoint x: 263, endPoint y: 67, distance: 32.6
click at [263, 67] on input "13412" at bounding box center [413, 65] width 375 height 24
drag, startPoint x: 253, startPoint y: 65, endPoint x: 334, endPoint y: 69, distance: 81.0
click at [331, 69] on input "13312" at bounding box center [413, 65] width 375 height 24
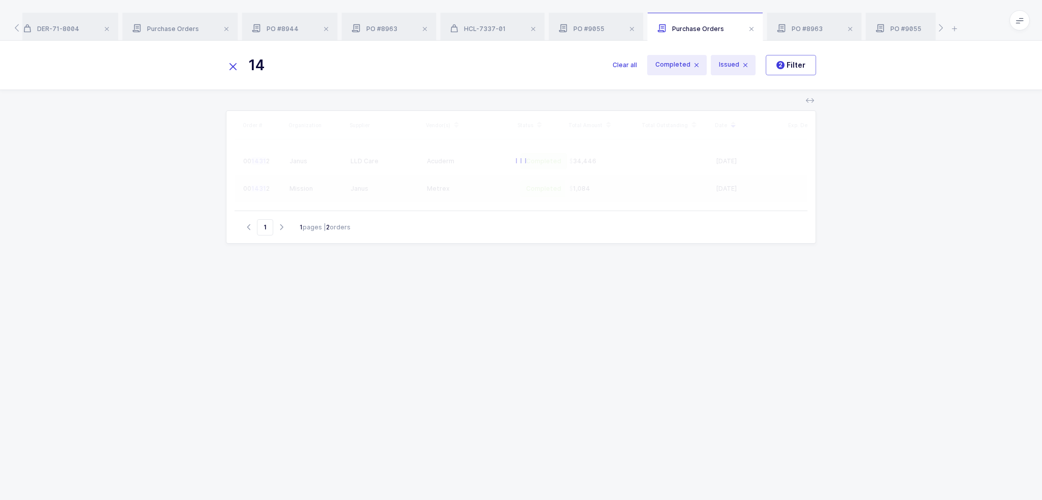
type input "1"
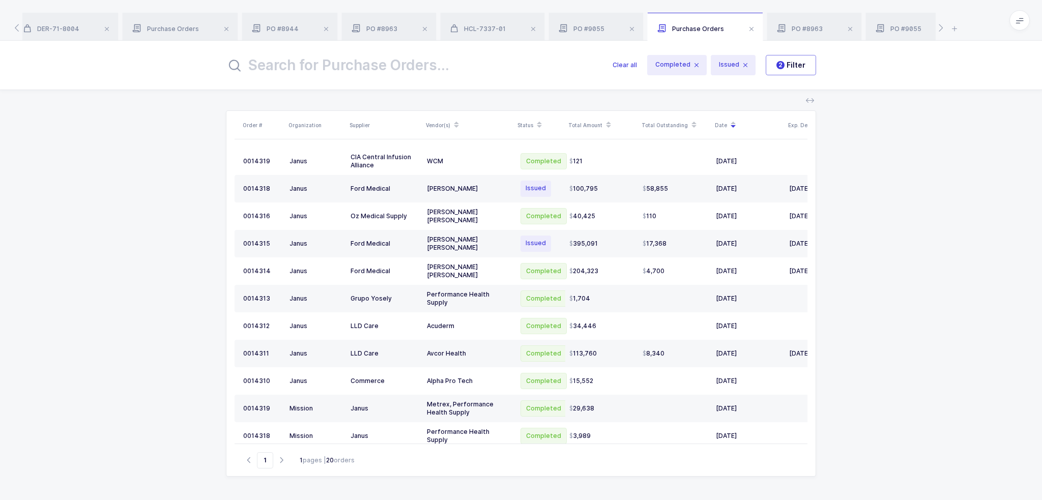
click at [427, 68] on input "text" at bounding box center [413, 65] width 375 height 24
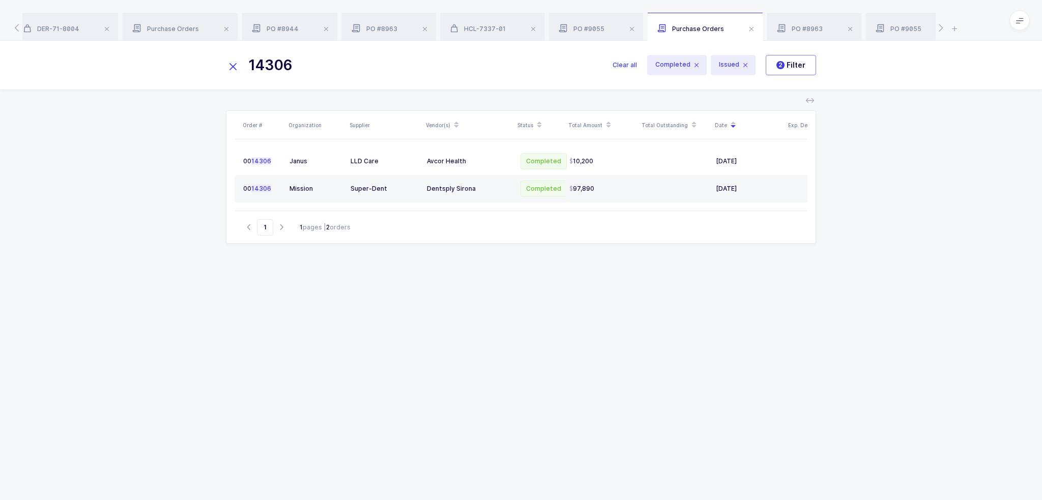
drag, startPoint x: 399, startPoint y: 61, endPoint x: 148, endPoint y: 60, distance: 250.9
click at [148, 60] on div "14306 Clear all Completed Issued 2 Filter" at bounding box center [521, 65] width 1042 height 49
drag, startPoint x: 255, startPoint y: 71, endPoint x: 191, endPoint y: 68, distance: 64.2
click at [193, 68] on div "14166 Clear all Completed Issued 2 Filter" at bounding box center [521, 65] width 1042 height 49
click at [788, 60] on span "2 Filter" at bounding box center [791, 65] width 29 height 10
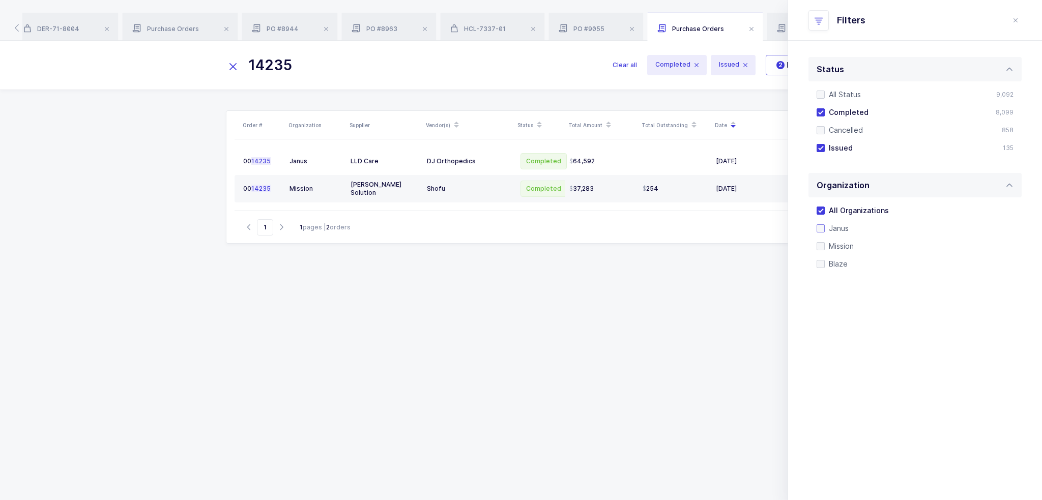
click at [837, 232] on span "Janus" at bounding box center [837, 228] width 24 height 10
click at [825, 224] on input "Janus" at bounding box center [825, 224] width 0 height 0
click at [700, 310] on div "Order # Organization Supplier Vendor(s) Status Total Amount Total Outstanding D…" at bounding box center [521, 292] width 590 height 365
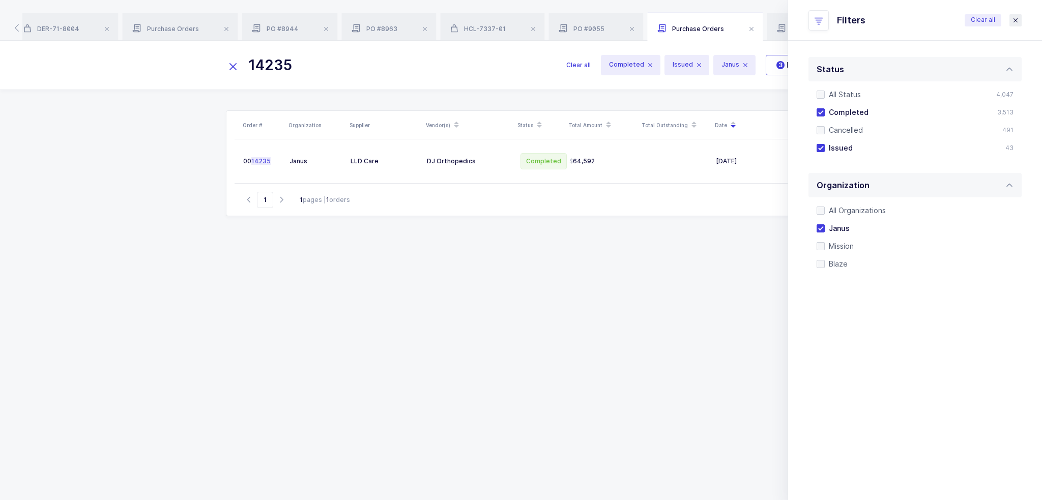
click at [1019, 18] on icon "close drawer" at bounding box center [1016, 20] width 8 height 8
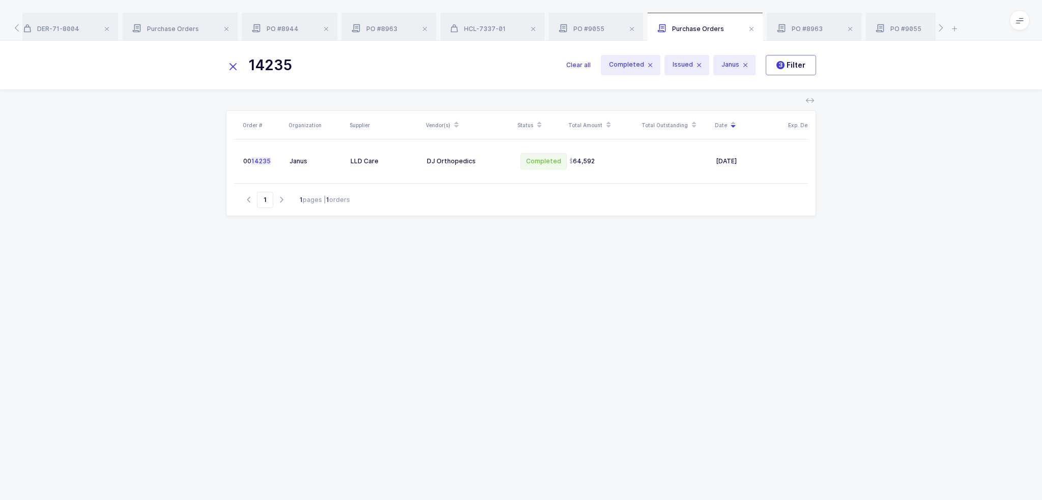
drag, startPoint x: 379, startPoint y: 77, endPoint x: 235, endPoint y: 75, distance: 144.0
click at [235, 75] on input "14235" at bounding box center [390, 65] width 328 height 24
drag, startPoint x: 324, startPoint y: 61, endPoint x: 264, endPoint y: 73, distance: 60.8
click at [264, 73] on input "14255" at bounding box center [390, 65] width 328 height 24
drag, startPoint x: 329, startPoint y: 65, endPoint x: 210, endPoint y: 68, distance: 119.1
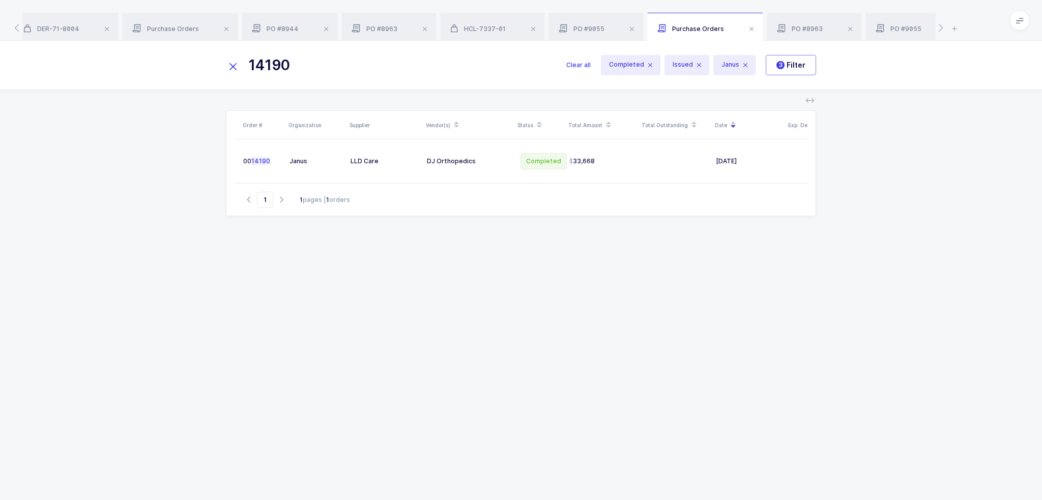
click at [210, 68] on div "14190 Clear all Completed Issued Janus 3 Filter" at bounding box center [521, 65] width 1042 height 49
drag, startPoint x: 332, startPoint y: 55, endPoint x: 267, endPoint y: 75, distance: 68.6
click at [267, 75] on input "14234" at bounding box center [390, 65] width 328 height 24
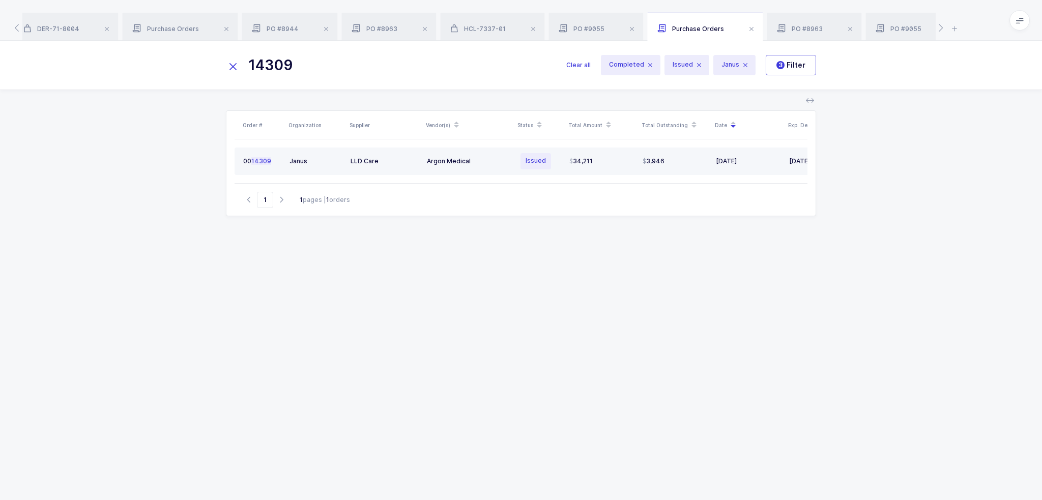
click at [595, 160] on div "34,211" at bounding box center [601, 161] width 65 height 8
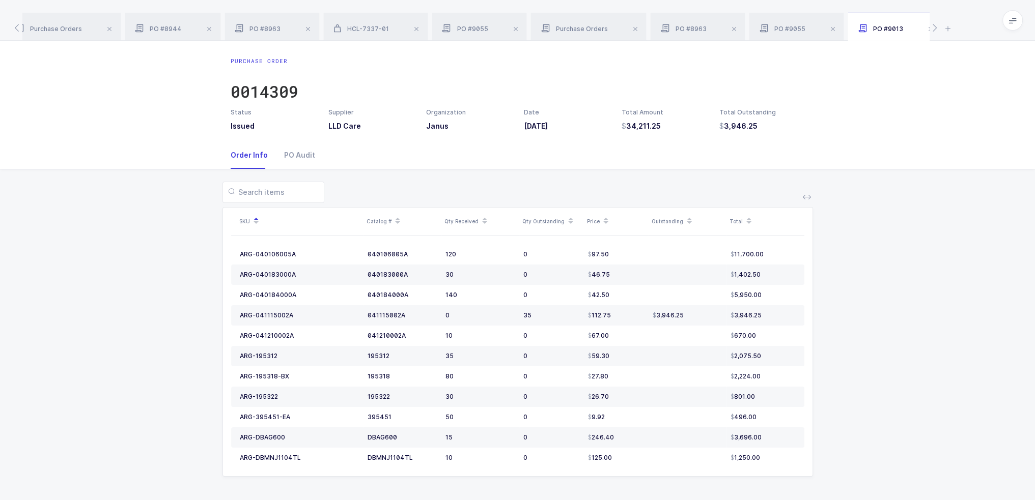
click at [686, 222] on icon at bounding box center [688, 223] width 5 height 5
click at [729, 30] on span at bounding box center [733, 29] width 12 height 12
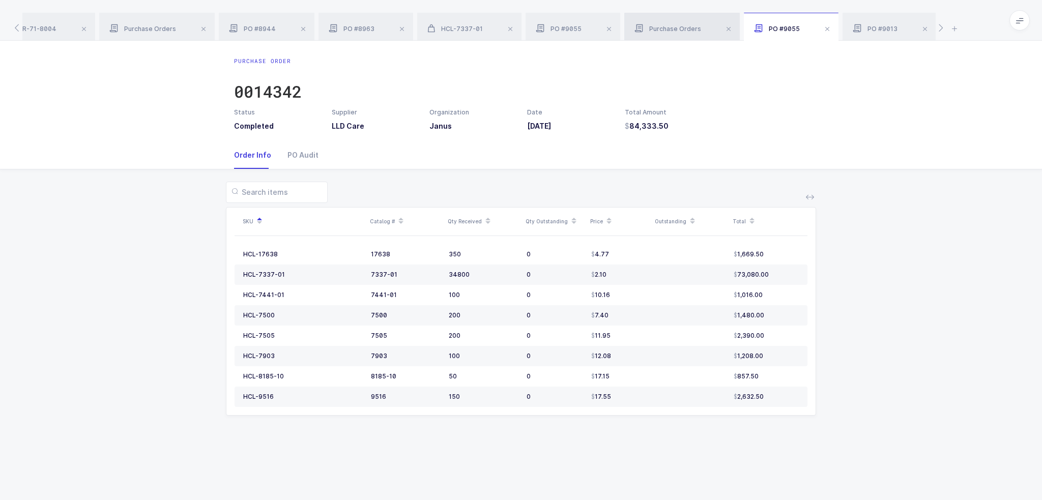
click at [678, 30] on span "Purchase Orders" at bounding box center [668, 29] width 67 height 8
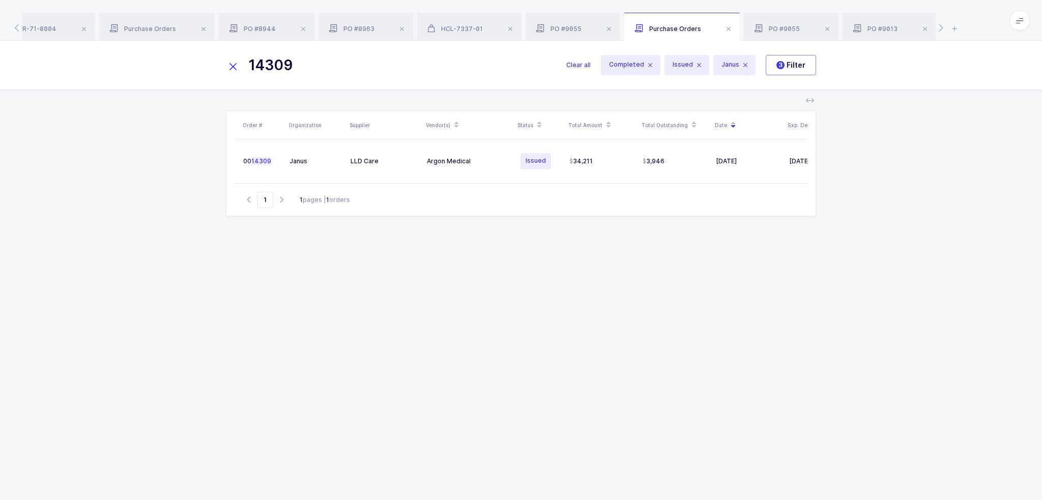
drag, startPoint x: 348, startPoint y: 67, endPoint x: 163, endPoint y: 66, distance: 184.7
click at [164, 66] on div "14309 Clear all Completed Issued Janus 3 Filter" at bounding box center [521, 65] width 1042 height 49
paste input "0014622"
drag, startPoint x: 267, startPoint y: 65, endPoint x: 240, endPoint y: 68, distance: 26.7
click at [240, 68] on input "0014622" at bounding box center [390, 65] width 328 height 24
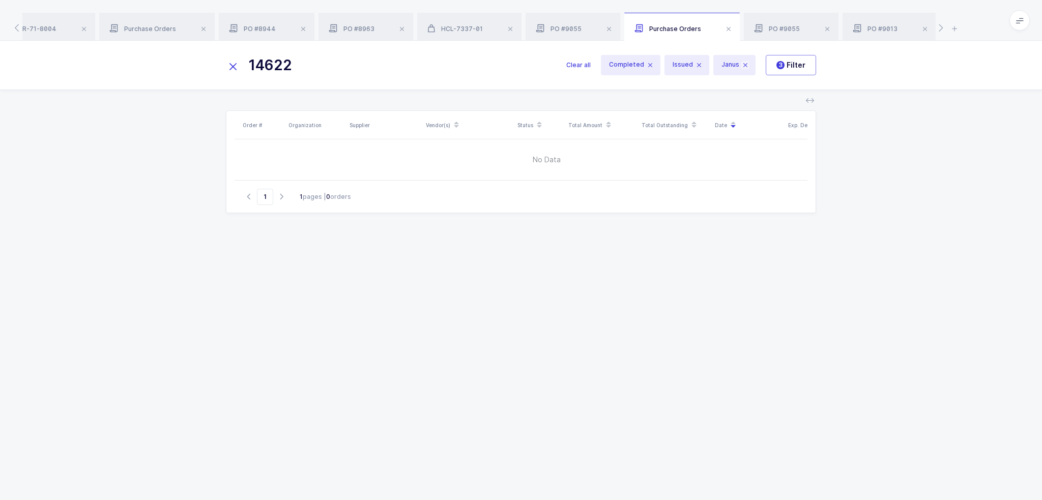
click at [743, 63] on icon at bounding box center [745, 65] width 8 height 8
click at [830, 196] on div "Order # Organization Supplier Vendor(s) Status Total Amount Total Outstanding D…" at bounding box center [521, 295] width 1042 height 410
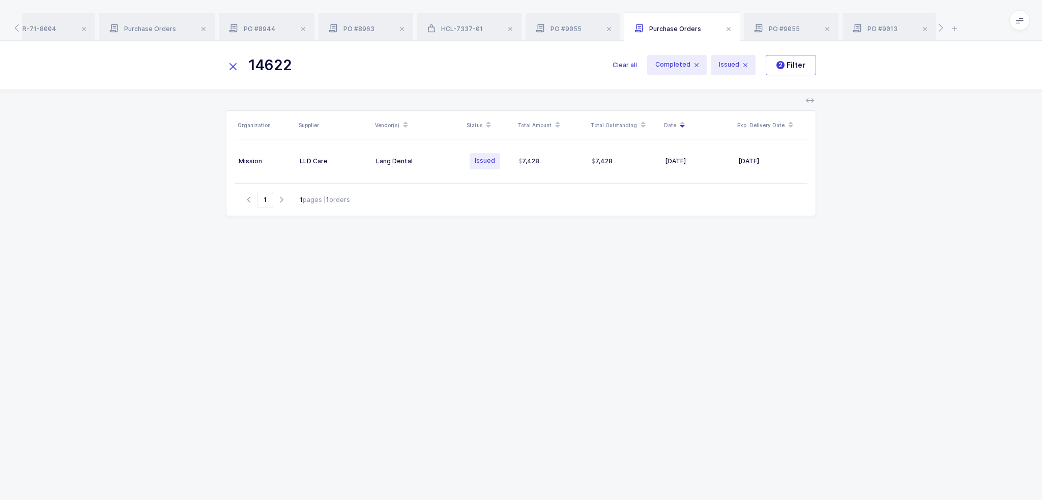
drag, startPoint x: 329, startPoint y: 69, endPoint x: 210, endPoint y: 69, distance: 119.6
click at [210, 69] on div "14622 Clear all Completed Issued 2 Filter" at bounding box center [521, 65] width 1042 height 49
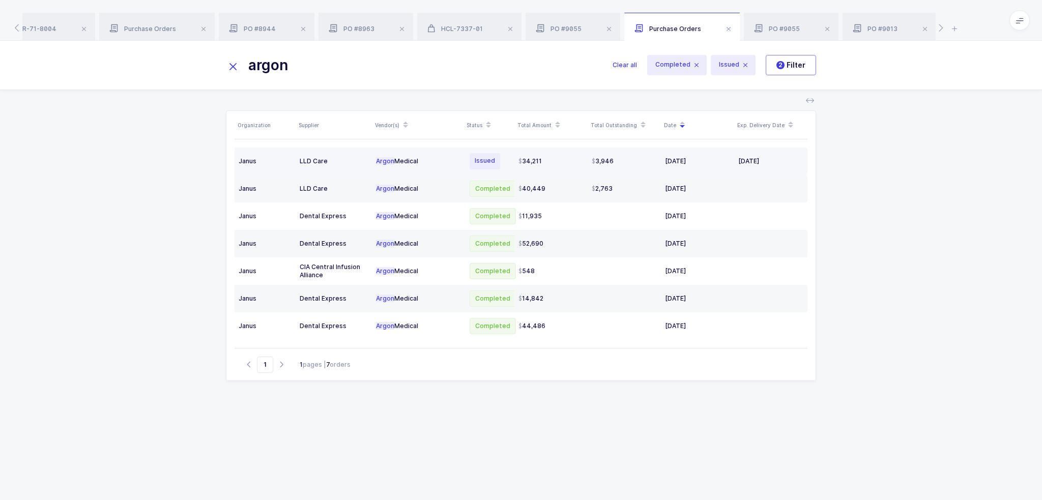
type input "argon"
click at [630, 160] on div "3,946" at bounding box center [624, 161] width 65 height 8
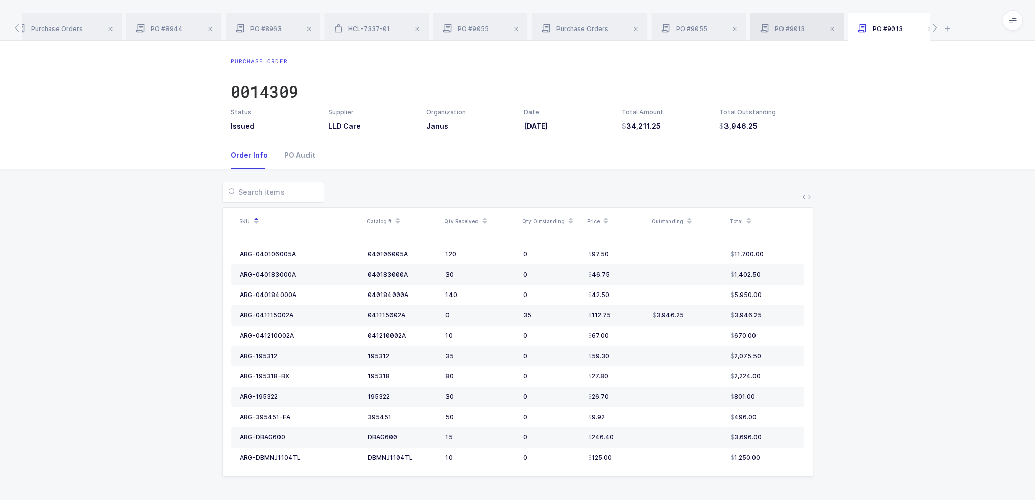
click at [795, 37] on div "PO #9013" at bounding box center [797, 27] width 94 height 28
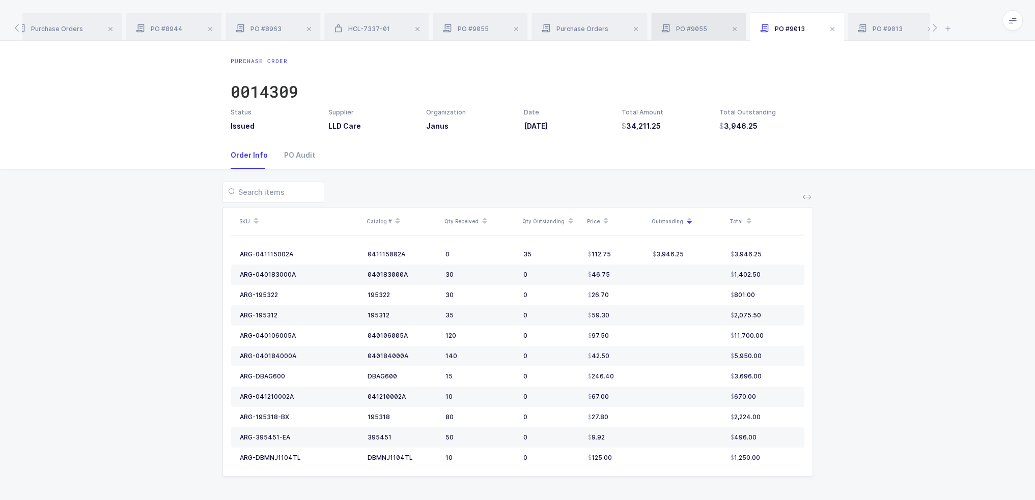
click at [710, 30] on div "PO #9055" at bounding box center [698, 27] width 95 height 28
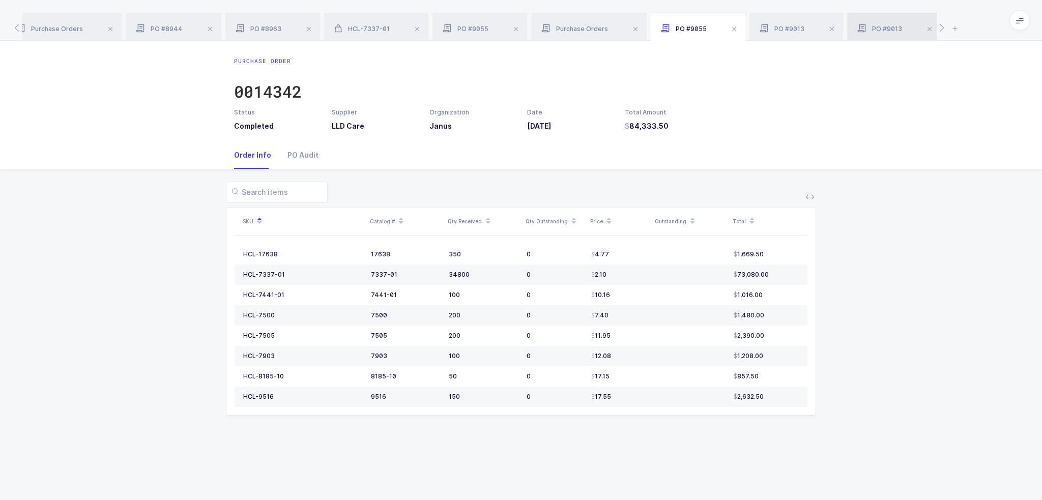
click at [872, 18] on div "PO #9013" at bounding box center [894, 27] width 94 height 28
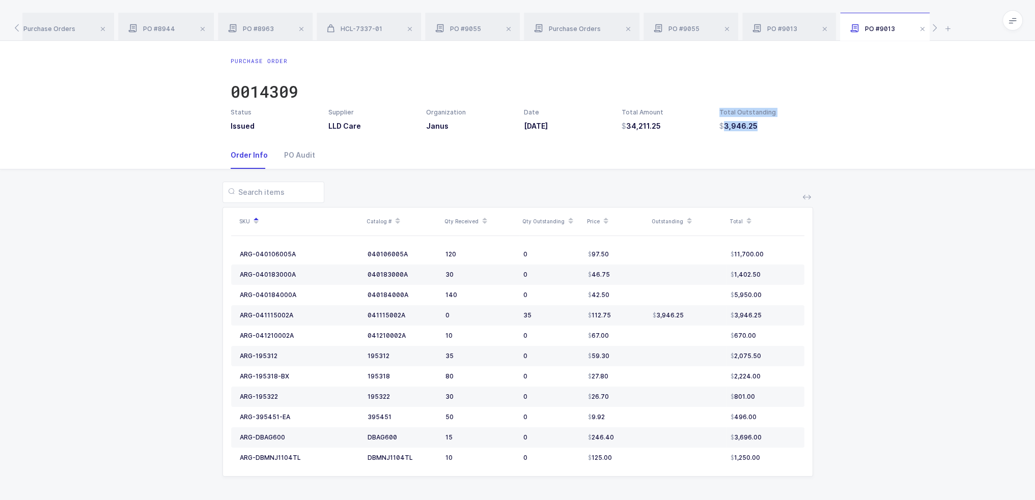
drag, startPoint x: 777, startPoint y: 134, endPoint x: 719, endPoint y: 111, distance: 62.7
click at [719, 111] on div "Purchase Order 0014309 Status Issued Supplier LLD Care Organization Janus Date …" at bounding box center [517, 91] width 1035 height 101
click at [719, 111] on div "Total Outstanding" at bounding box center [761, 112] width 85 height 9
drag, startPoint x: 719, startPoint y: 111, endPoint x: 799, endPoint y: 123, distance: 81.2
click at [799, 123] on div "Total Outstanding 3,946.25" at bounding box center [762, 119] width 98 height 23
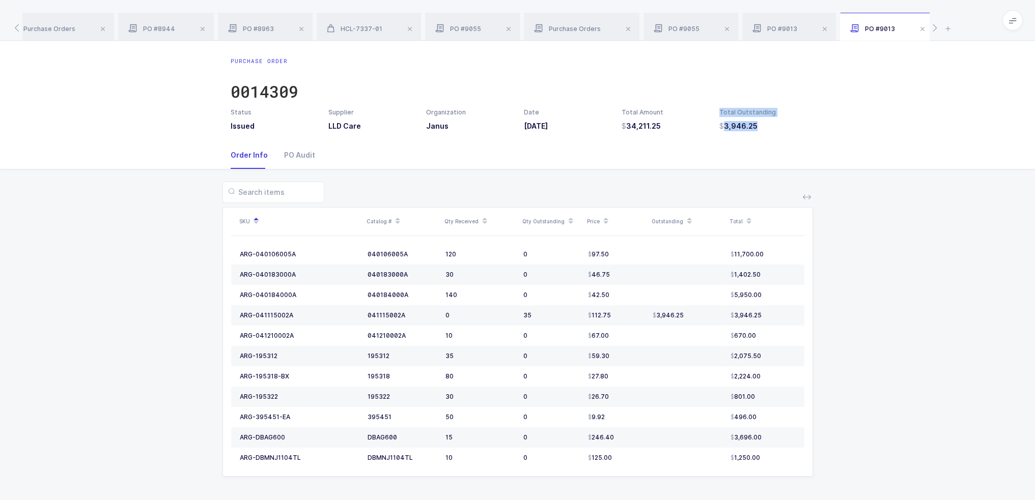
click at [799, 123] on h3 "3,946.25" at bounding box center [761, 126] width 85 height 10
drag, startPoint x: 682, startPoint y: 127, endPoint x: 679, endPoint y: 134, distance: 7.3
click at [679, 134] on div "Purchase Order 0014309 Status Issued Supplier LLD Care Organization Janus Date …" at bounding box center [517, 91] width 1035 height 101
drag, startPoint x: 613, startPoint y: 110, endPoint x: 657, endPoint y: 122, distance: 45.8
click at [657, 122] on div "Status Issued Supplier LLD Care Organization Janus Date 05/16/2025 Total Amount…" at bounding box center [517, 119] width 586 height 23
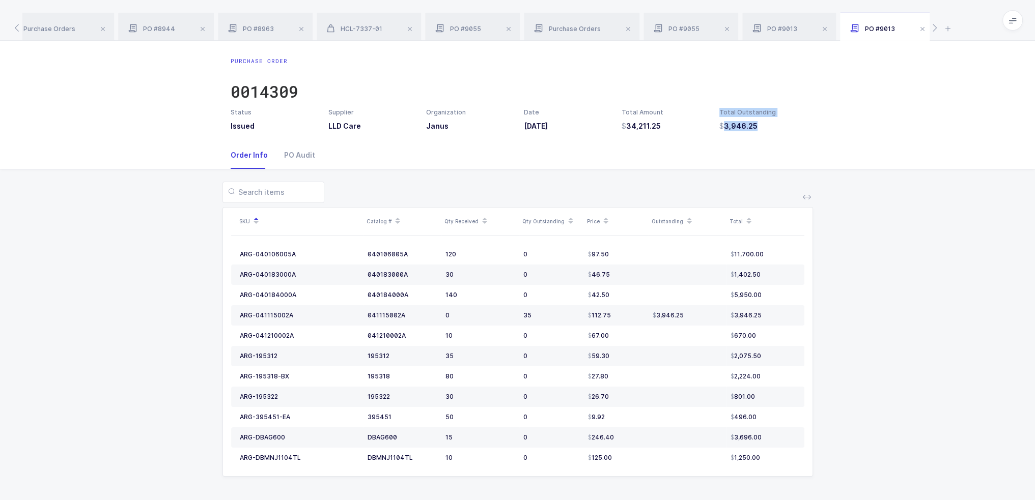
drag, startPoint x: 784, startPoint y: 127, endPoint x: 719, endPoint y: 114, distance: 66.4
click at [719, 114] on div "Total Outstanding 3,946.25" at bounding box center [762, 119] width 98 height 23
click at [719, 114] on div "Total Outstanding" at bounding box center [761, 112] width 85 height 9
drag, startPoint x: 719, startPoint y: 114, endPoint x: 769, endPoint y: 125, distance: 51.4
click at [769, 125] on div "Total Outstanding 3,946.25" at bounding box center [762, 119] width 98 height 23
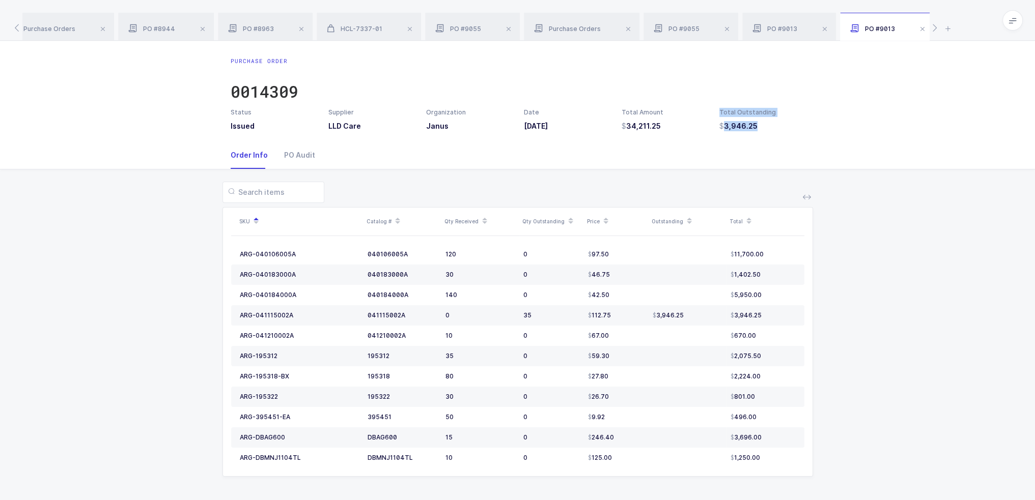
click at [769, 125] on h3 "3,946.25" at bounding box center [761, 126] width 85 height 10
drag, startPoint x: 587, startPoint y: 181, endPoint x: 758, endPoint y: 491, distance: 354.6
click at [758, 491] on div "SKU Catalog # Qty Received Qty Outstanding Price Outstanding Total ARG-04010600…" at bounding box center [517, 335] width 1018 height 332
drag, startPoint x: 767, startPoint y: 122, endPoint x: 771, endPoint y: 129, distance: 8.7
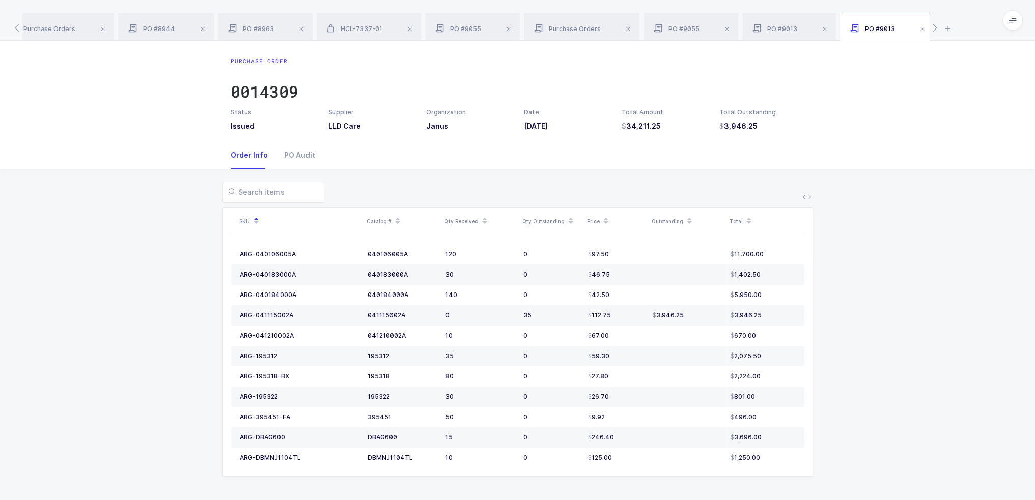
click at [771, 129] on h3 "3,946.25" at bounding box center [761, 126] width 85 height 10
drag, startPoint x: 654, startPoint y: 317, endPoint x: 683, endPoint y: 315, distance: 29.6
click at [683, 315] on div "3,946.25" at bounding box center [687, 315] width 70 height 8
drag, startPoint x: 763, startPoint y: 317, endPoint x: 655, endPoint y: 315, distance: 107.9
click at [655, 315] on tr "ARG-041115002A 041115002A 0 35 112.75 3,946.25 3,946.25" at bounding box center [517, 315] width 573 height 20
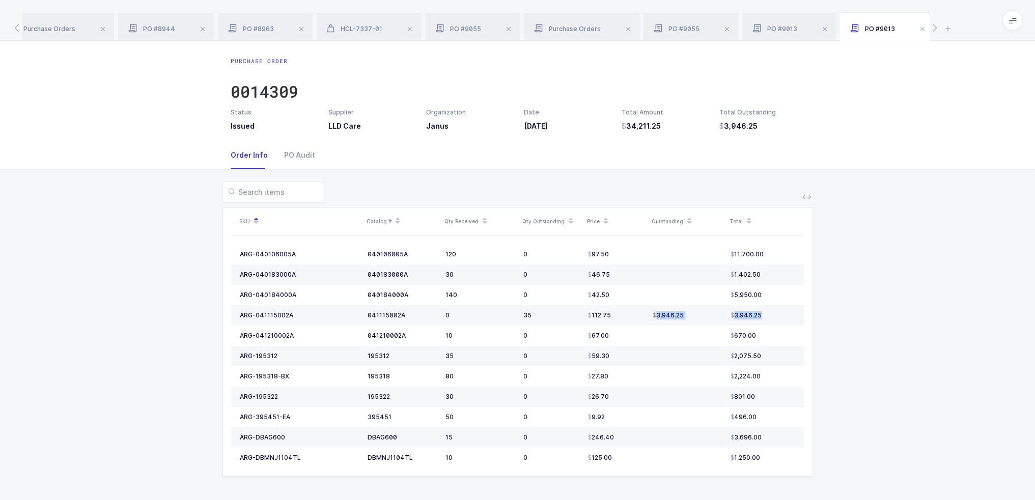
click at [655, 315] on span "3,946.25" at bounding box center [667, 315] width 31 height 8
click at [664, 314] on span "3,946.25" at bounding box center [667, 315] width 31 height 8
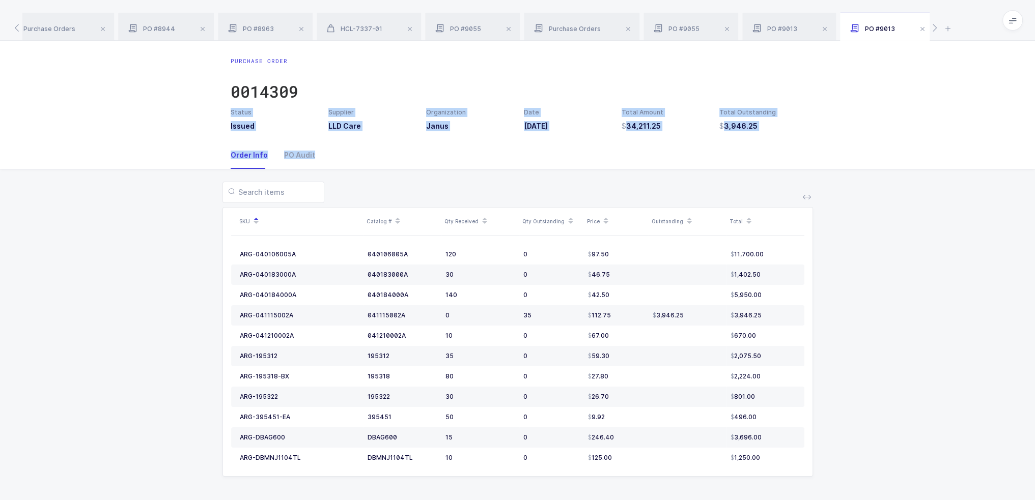
drag, startPoint x: 861, startPoint y: 188, endPoint x: 848, endPoint y: 69, distance: 120.3
click at [848, 69] on div "Purchase Order 0014309 Status Issued Supplier LLD Care Organization Janus Date …" at bounding box center [517, 271] width 1035 height 461
click at [848, 69] on div "Purchase Order 0014309 Status Issued Supplier LLD Care Organization Janus Date …" at bounding box center [517, 91] width 1035 height 101
drag, startPoint x: 848, startPoint y: 69, endPoint x: 848, endPoint y: 145, distance: 75.8
click at [848, 145] on div "Purchase Order 0014309 Status Issued Supplier LLD Care Organization Janus Date …" at bounding box center [517, 271] width 1035 height 461
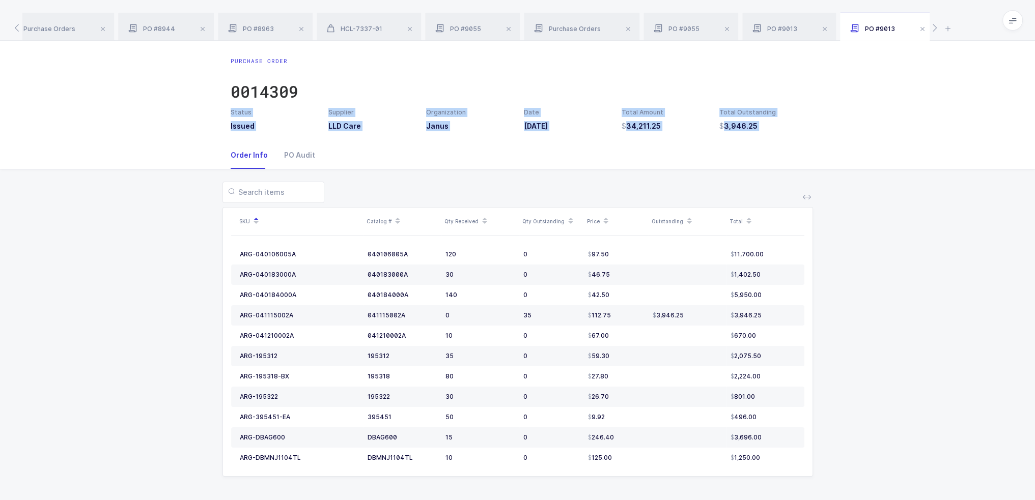
click at [848, 145] on div "Order Info PO Audit" at bounding box center [517, 155] width 1035 height 28
drag, startPoint x: 843, startPoint y: 151, endPoint x: 837, endPoint y: 68, distance: 82.7
click at [837, 68] on div "Purchase Order 0014309 Status Issued Supplier LLD Care Organization Janus Date …" at bounding box center [517, 271] width 1035 height 461
click at [837, 68] on div "Purchase Order 0014309 Status Issued Supplier LLD Care Organization Janus Date …" at bounding box center [517, 91] width 1035 height 101
drag, startPoint x: 837, startPoint y: 68, endPoint x: 841, endPoint y: 152, distance: 83.6
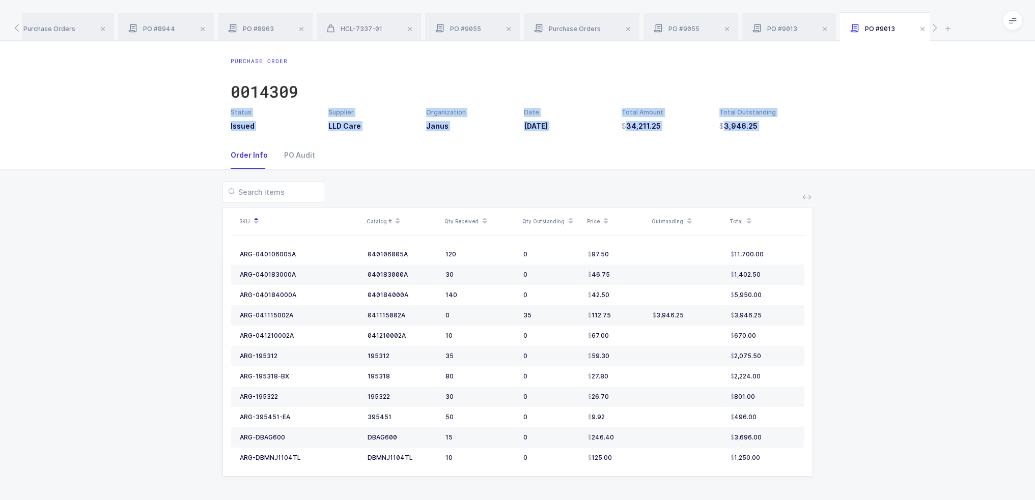
click at [841, 152] on div "Purchase Order 0014309 Status Issued Supplier LLD Care Organization Janus Date …" at bounding box center [517, 271] width 1035 height 461
click at [841, 152] on div "Order Info PO Audit" at bounding box center [517, 155] width 1035 height 28
drag, startPoint x: 841, startPoint y: 162, endPoint x: 830, endPoint y: 79, distance: 84.1
click at [830, 79] on div "Purchase Order 0014309 Status Issued Supplier LLD Care Organization Janus Date …" at bounding box center [517, 271] width 1035 height 461
click at [830, 79] on div "Purchase Order 0014309 Status Issued Supplier LLD Care Organization Janus Date …" at bounding box center [517, 91] width 1035 height 101
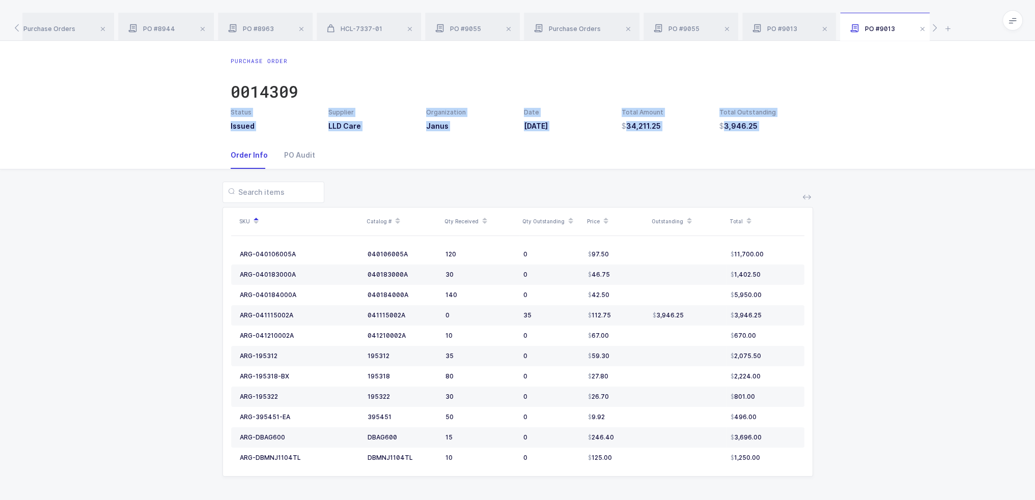
drag, startPoint x: 830, startPoint y: 79, endPoint x: 839, endPoint y: 152, distance: 73.3
click at [839, 152] on div "Purchase Order 0014309 Status Issued Supplier LLD Care Organization Janus Date …" at bounding box center [517, 271] width 1035 height 461
click at [839, 152] on div "Order Info PO Audit" at bounding box center [517, 155] width 1035 height 28
drag, startPoint x: 839, startPoint y: 152, endPoint x: 844, endPoint y: 81, distance: 70.9
click at [844, 81] on div "Purchase Order 0014309 Status Issued Supplier LLD Care Organization Janus Date …" at bounding box center [517, 271] width 1035 height 461
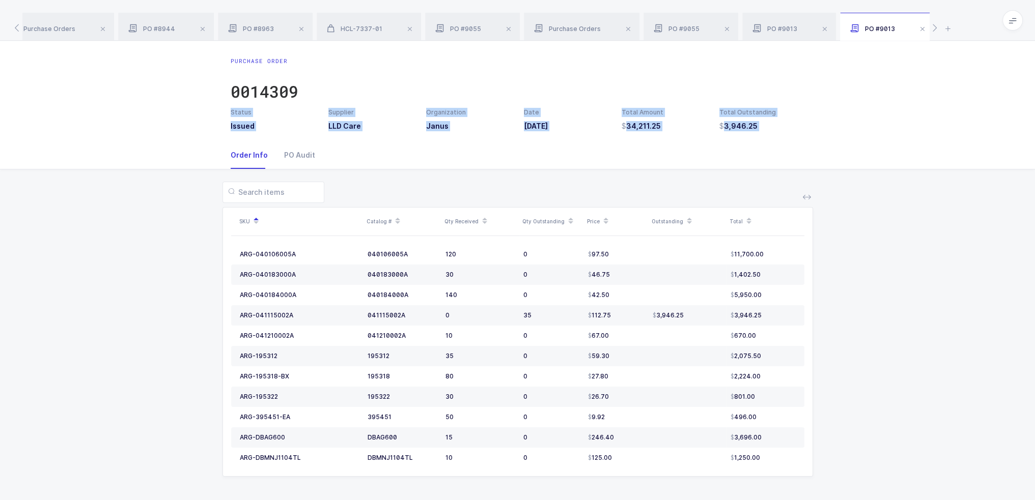
click at [844, 81] on div "Purchase Order 0014309 Status Issued Supplier LLD Care Organization Janus Date …" at bounding box center [517, 91] width 1035 height 101
drag, startPoint x: 844, startPoint y: 81, endPoint x: 844, endPoint y: 132, distance: 50.9
click at [844, 132] on div "Purchase Order 0014309 Status Issued Supplier LLD Care Organization Janus Date …" at bounding box center [517, 91] width 1035 height 101
drag, startPoint x: 844, startPoint y: 132, endPoint x: 847, endPoint y: 97, distance: 34.7
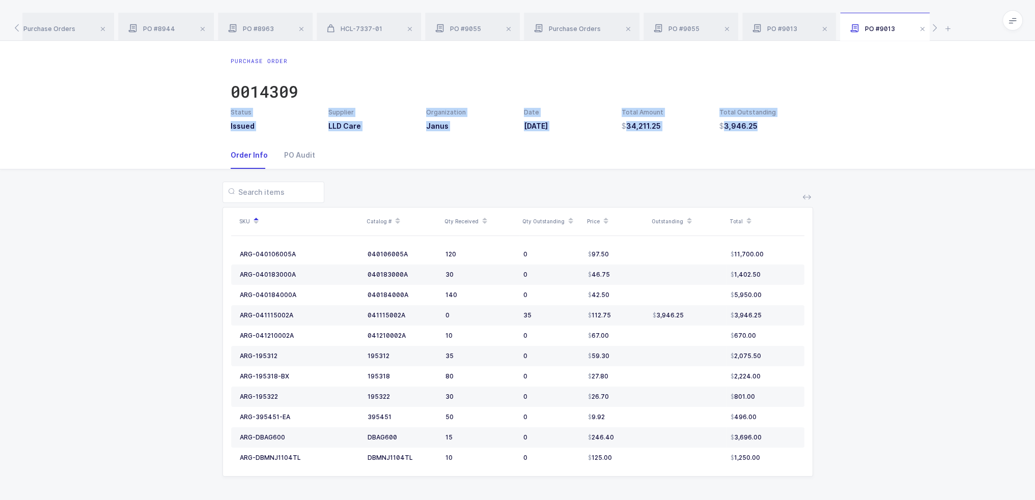
click at [847, 97] on div "Purchase Order 0014309 Status Issued Supplier LLD Care Organization Janus Date …" at bounding box center [517, 91] width 1035 height 101
drag, startPoint x: 847, startPoint y: 97, endPoint x: 853, endPoint y: 129, distance: 32.6
click at [853, 129] on div "Purchase Order 0014309 Status Issued Supplier LLD Care Organization Janus Date …" at bounding box center [517, 91] width 1035 height 101
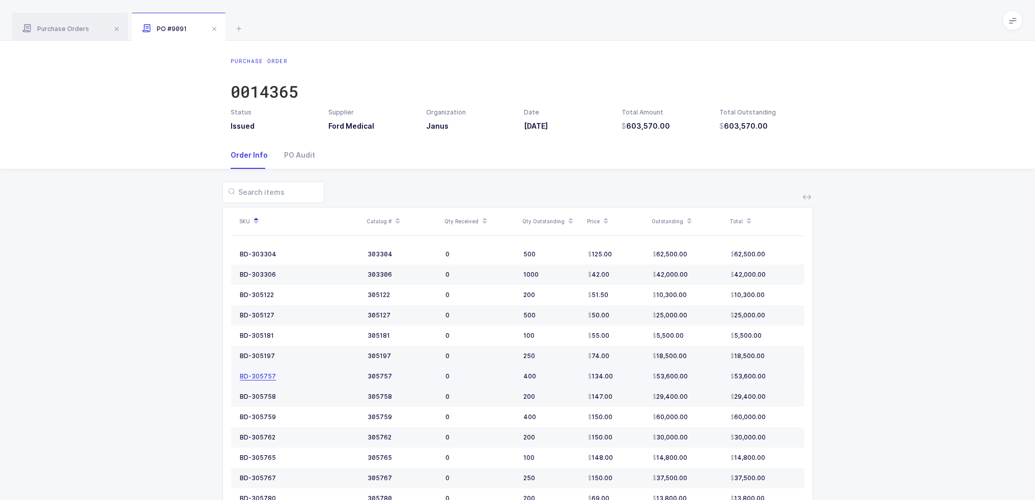
scroll to position [10, 0]
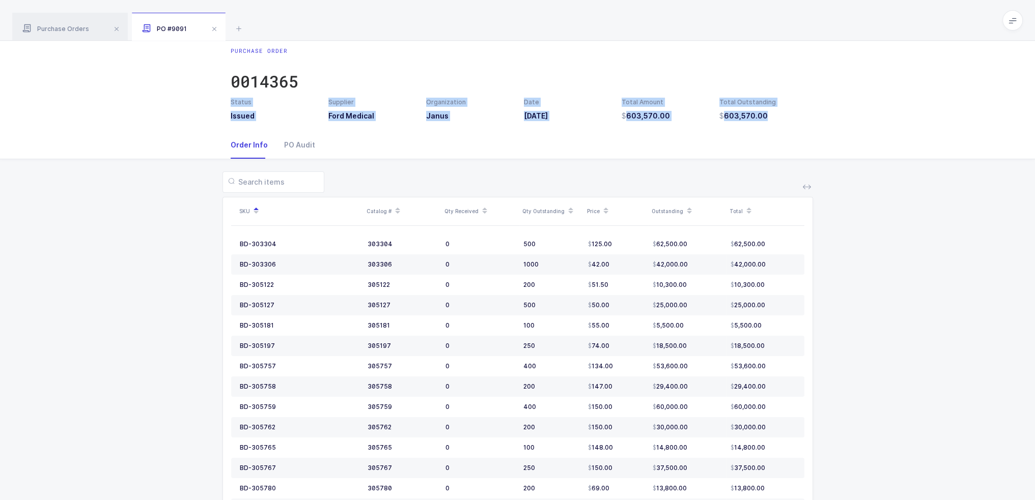
drag, startPoint x: 814, startPoint y: 132, endPoint x: 817, endPoint y: 54, distance: 77.4
click at [817, 54] on div "Purchase Order 0014365 Status Issued Supplier Ford Medical Organization Janus D…" at bounding box center [517, 444] width 1035 height 827
click at [817, 54] on div "Purchase Order 0014365 Status Issued Supplier Ford Medical Organization Janus D…" at bounding box center [517, 81] width 1035 height 101
drag, startPoint x: 817, startPoint y: 54, endPoint x: 820, endPoint y: 125, distance: 70.3
click at [820, 125] on div "Purchase Order 0014365 Status Issued Supplier Ford Medical Organization Janus D…" at bounding box center [517, 81] width 1035 height 101
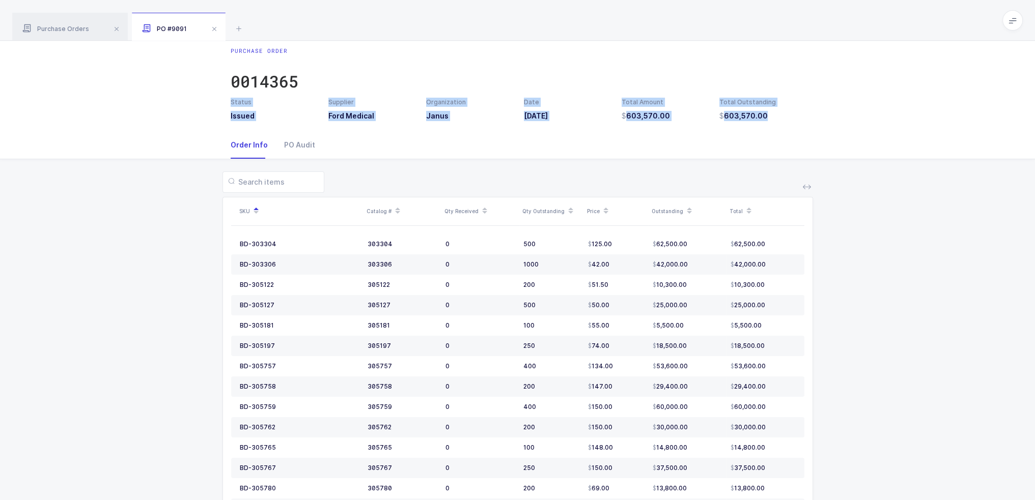
click at [820, 125] on div "Purchase Order 0014365 Status Issued Supplier Ford Medical Organization Janus D…" at bounding box center [517, 81] width 1035 height 101
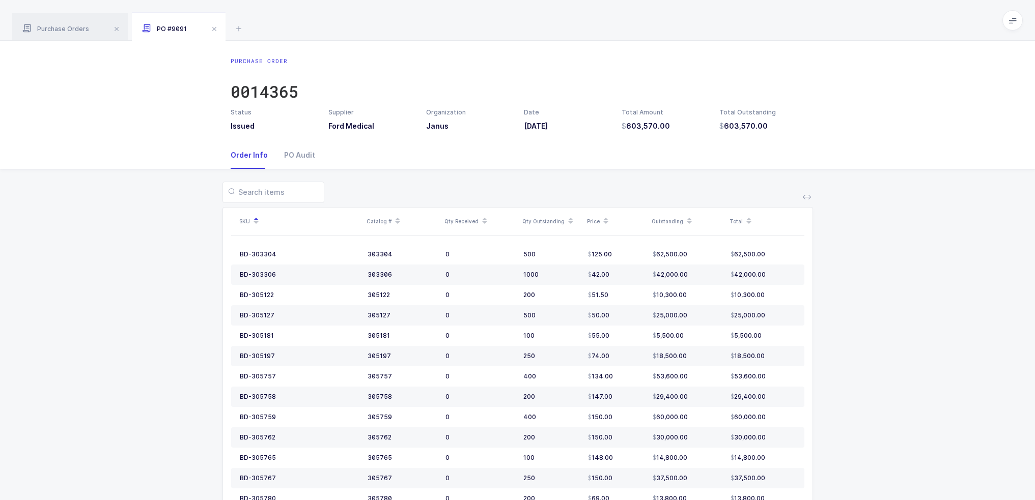
scroll to position [10, 0]
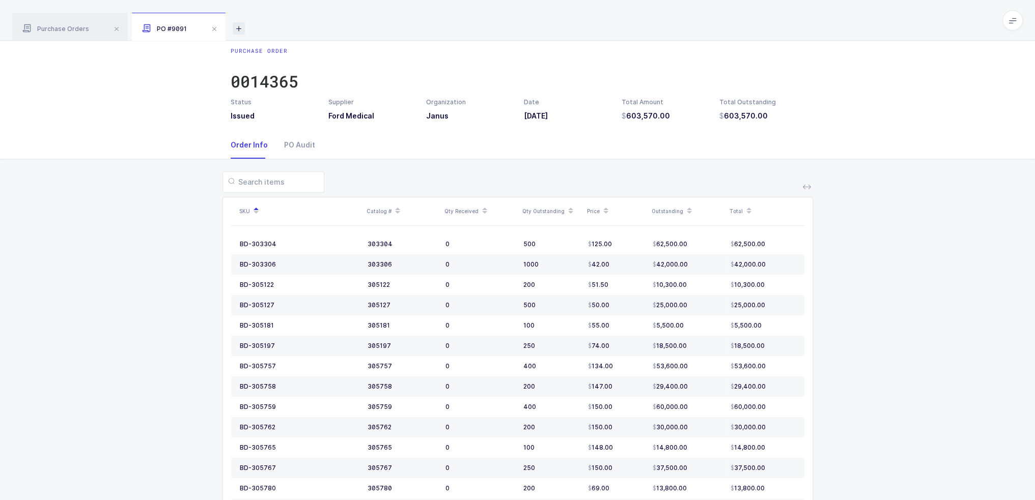
click at [240, 30] on icon at bounding box center [239, 28] width 12 height 12
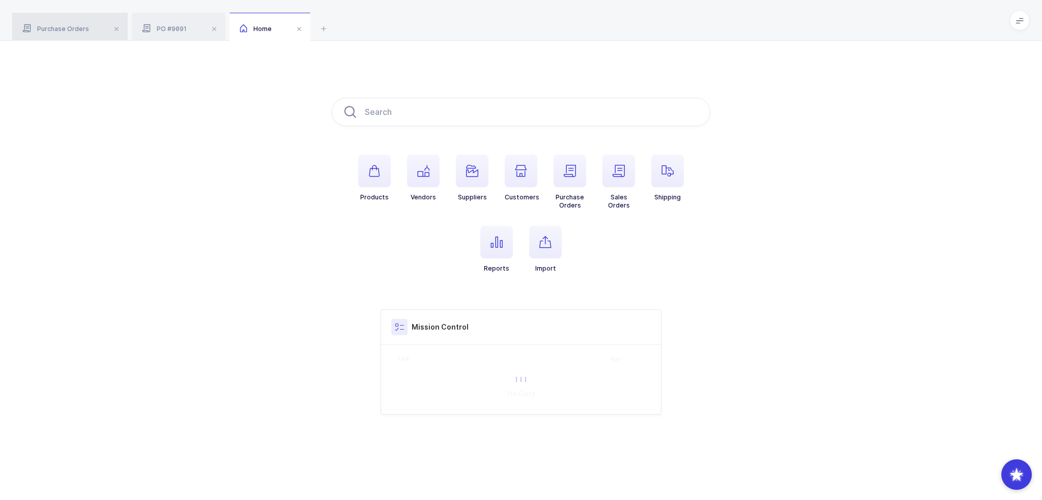
click at [51, 35] on div "Purchase Orders" at bounding box center [70, 27] width 116 height 28
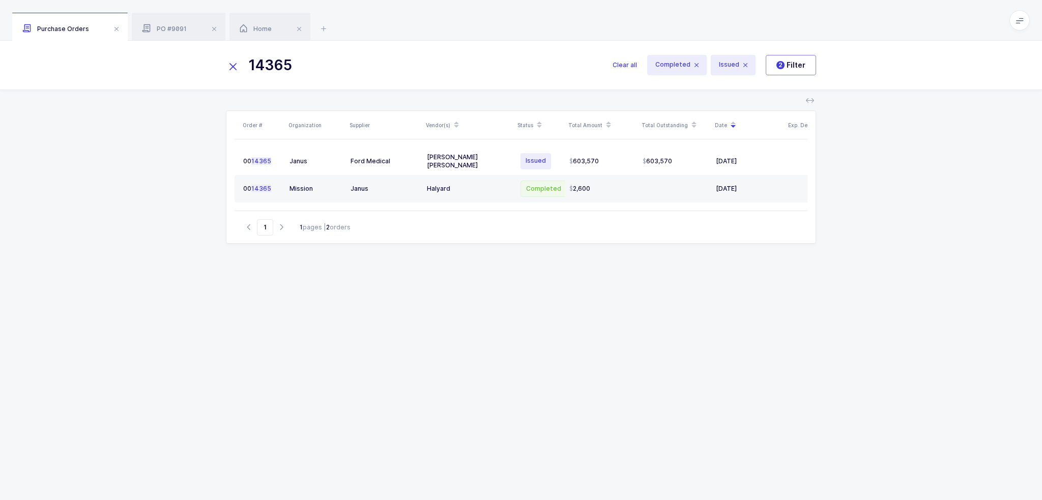
drag, startPoint x: 455, startPoint y: 79, endPoint x: 177, endPoint y: 53, distance: 279.6
click at [155, 52] on div "14365 Clear all Completed Issued 2 Filter" at bounding box center [521, 65] width 1042 height 49
click at [327, 73] on input "14365" at bounding box center [413, 65] width 375 height 24
drag, startPoint x: 322, startPoint y: 58, endPoint x: 209, endPoint y: 63, distance: 112.6
click at [209, 63] on div "14365 Clear all Completed Issued 2 Filter" at bounding box center [521, 65] width 1042 height 49
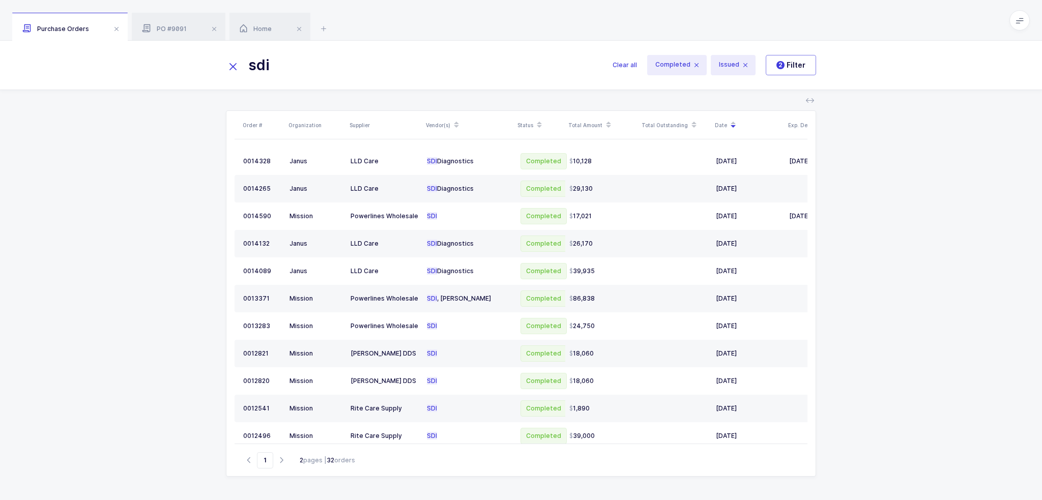
drag, startPoint x: 362, startPoint y: 66, endPoint x: 241, endPoint y: 67, distance: 121.1
click at [241, 67] on input "sdi" at bounding box center [413, 65] width 375 height 24
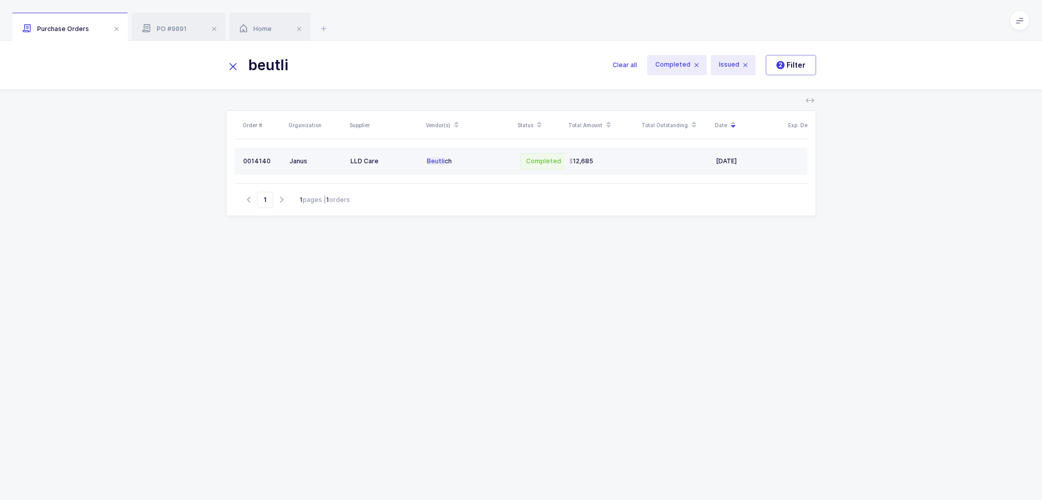
type input "beutli"
click at [448, 163] on div "Beutli ch" at bounding box center [468, 161] width 83 height 8
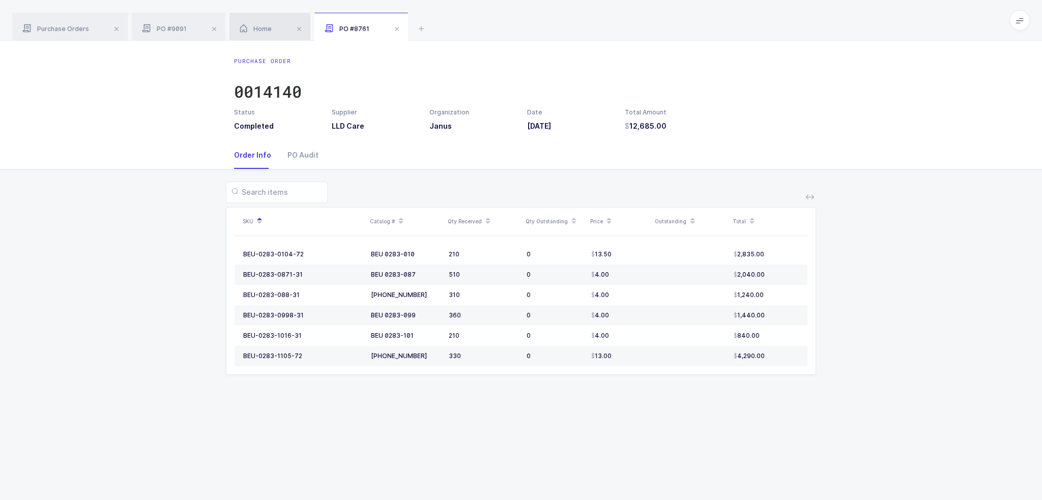
click at [262, 32] on span "Home" at bounding box center [256, 29] width 32 height 8
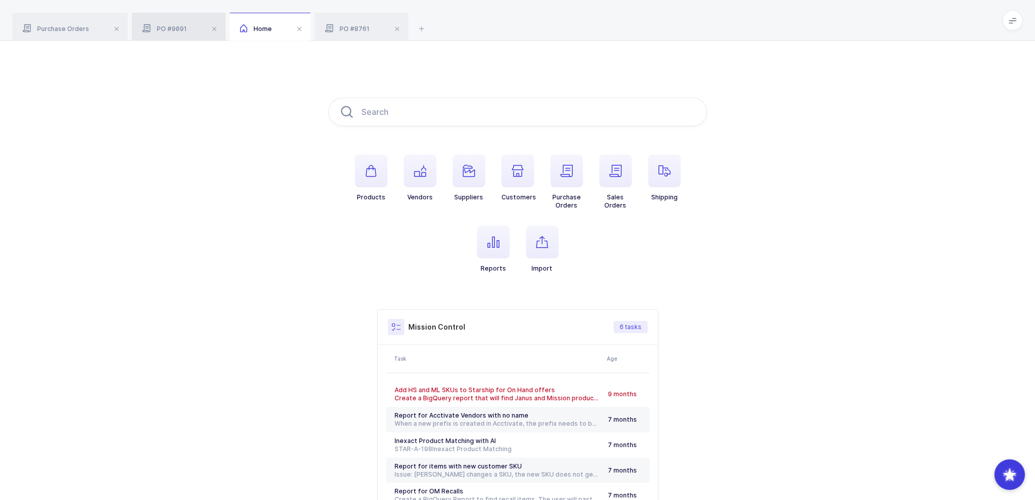
click at [162, 26] on span "PO #9091" at bounding box center [164, 29] width 45 height 8
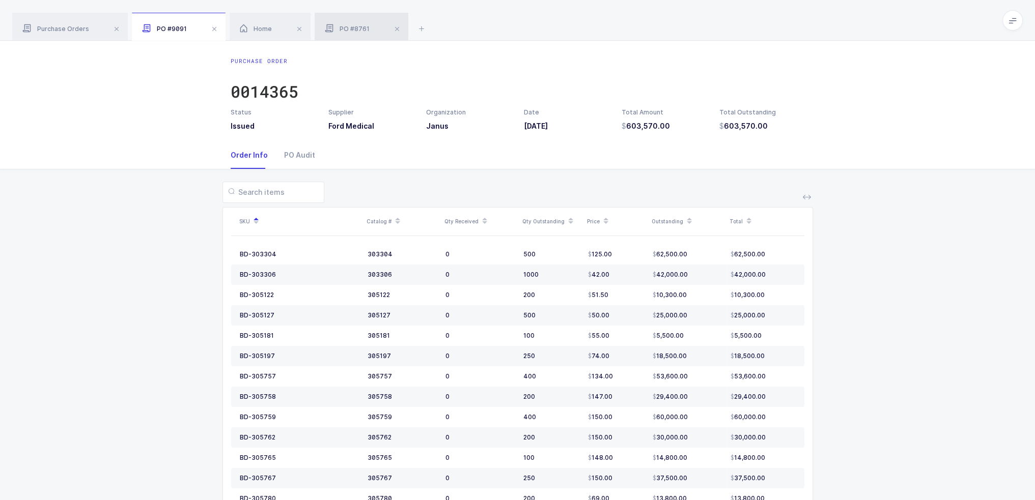
click at [356, 32] on span "PO #8761" at bounding box center [347, 29] width 45 height 8
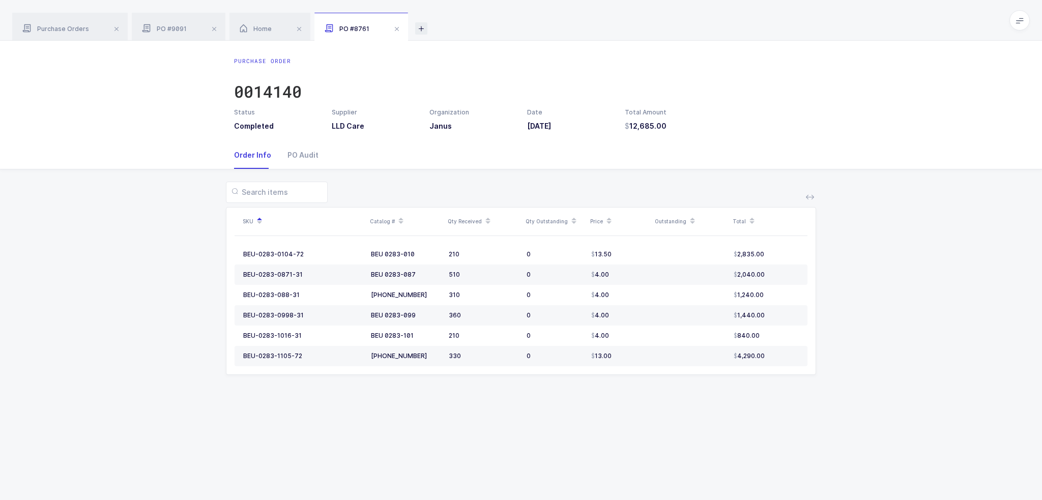
click at [423, 29] on icon at bounding box center [421, 28] width 12 height 12
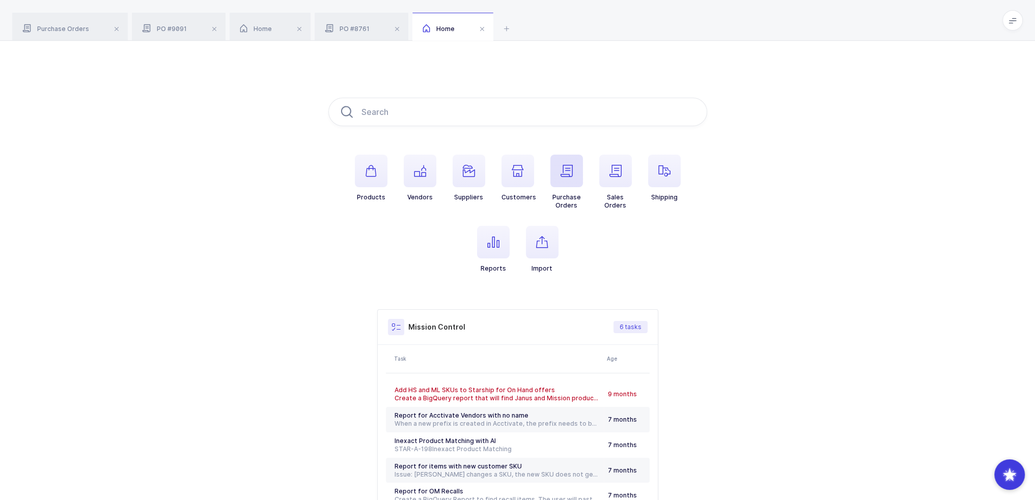
click at [566, 180] on span "button" at bounding box center [566, 171] width 33 height 33
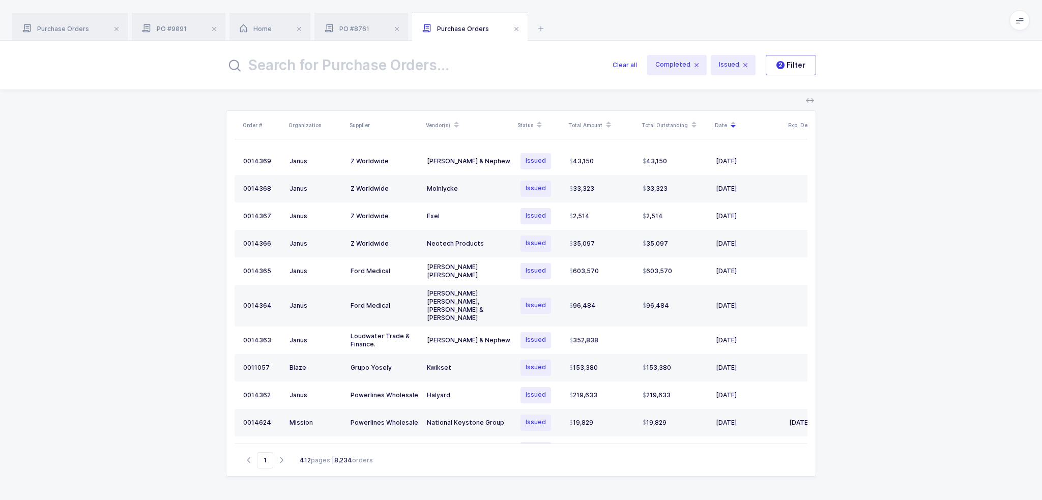
click at [429, 65] on input "text" at bounding box center [413, 65] width 375 height 24
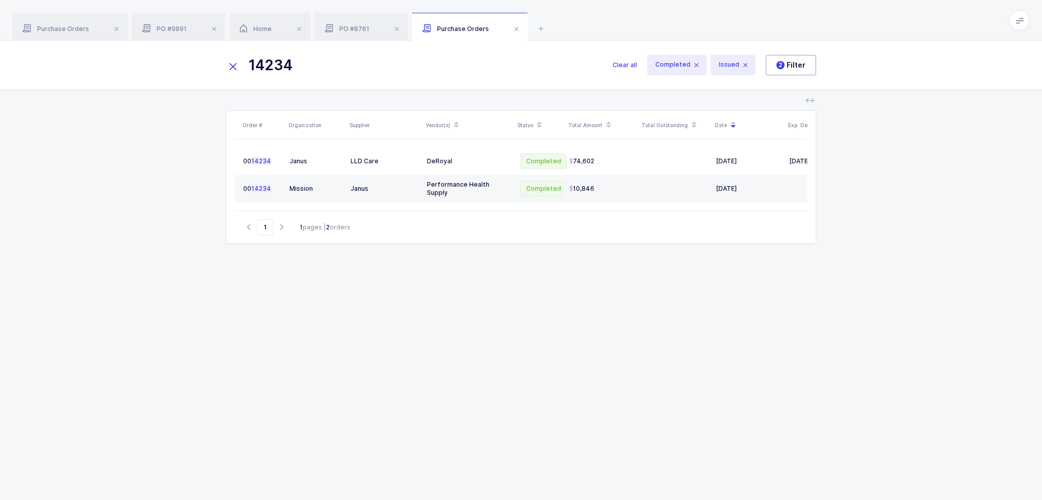
type input "14234"
click at [788, 71] on button "2 Filter" at bounding box center [791, 65] width 50 height 20
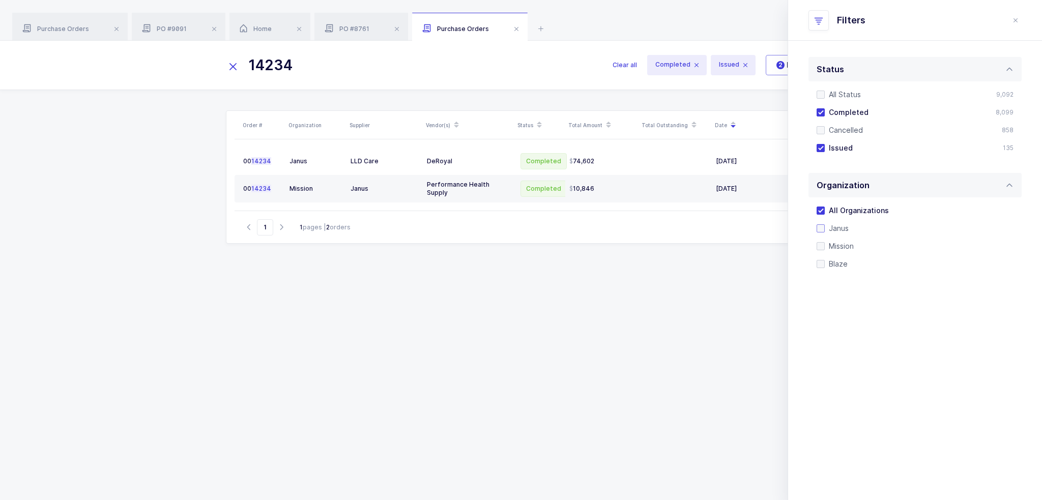
click at [835, 227] on span "Janus" at bounding box center [837, 228] width 24 height 10
click at [825, 224] on input "Janus" at bounding box center [825, 224] width 0 height 0
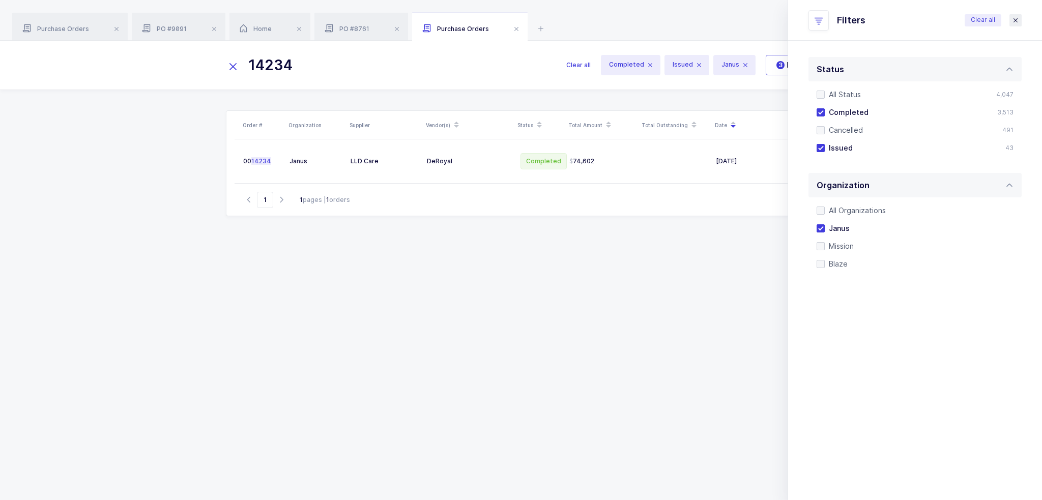
click at [1014, 24] on button "close drawer" at bounding box center [1016, 20] width 12 height 12
